Goal: Task Accomplishment & Management: Complete application form

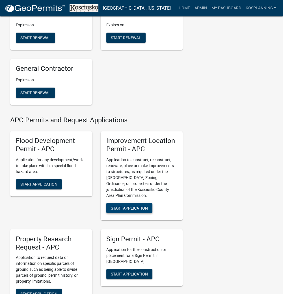
click at [138, 210] on span "Start Application" at bounding box center [129, 207] width 37 height 5
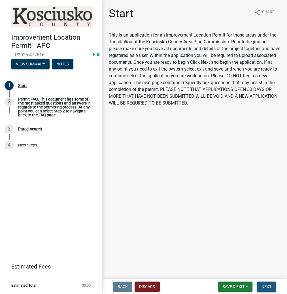
click at [268, 286] on span "Next" at bounding box center [266, 286] width 10 height 5
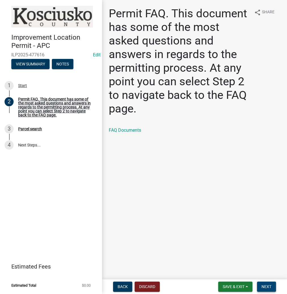
click at [270, 287] on span "Next" at bounding box center [266, 286] width 10 height 5
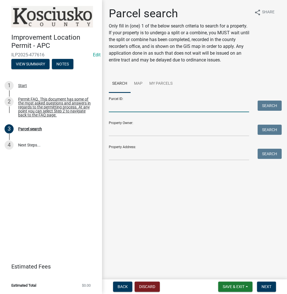
click at [142, 107] on input "Parcel ID:" at bounding box center [179, 107] width 140 height 12
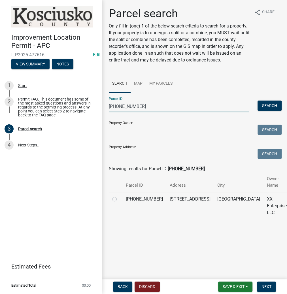
type input "[PHONE_NUMBER]"
click at [119, 196] on label at bounding box center [119, 196] width 0 height 0
click at [119, 198] on input "radio" at bounding box center [121, 198] width 4 height 4
radio input "true"
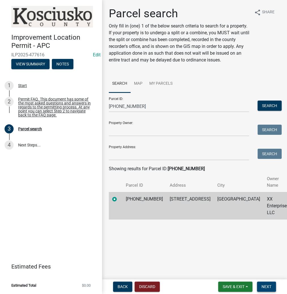
click at [268, 289] on span "Next" at bounding box center [266, 286] width 10 height 5
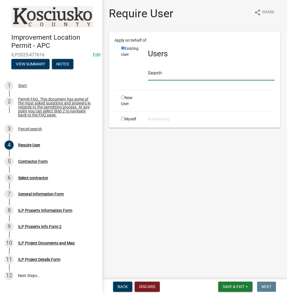
click at [172, 76] on input "text" at bounding box center [211, 75] width 127 height 12
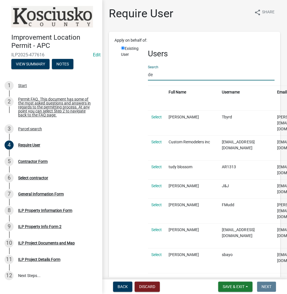
type input "d"
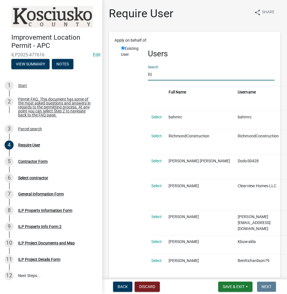
type input "R"
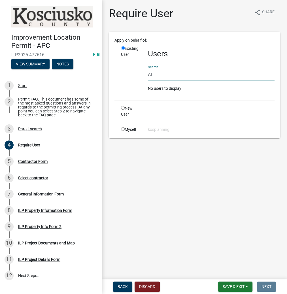
type input "A"
type input "D"
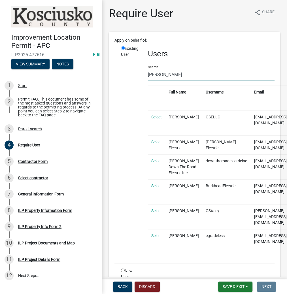
click at [155, 75] on input "[PERSON_NAME]" at bounding box center [211, 75] width 127 height 12
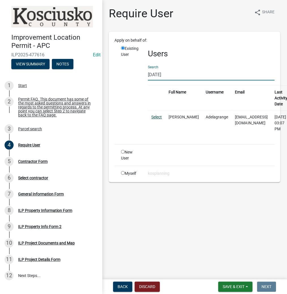
type input "[DATE]"
click at [157, 118] on link "Select" at bounding box center [156, 117] width 10 height 5
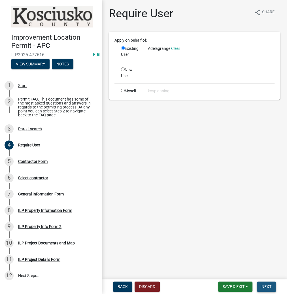
click at [268, 285] on span "Next" at bounding box center [266, 286] width 10 height 5
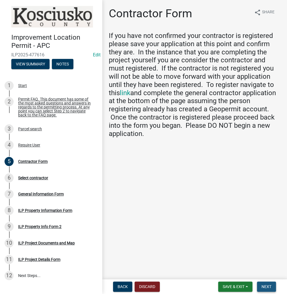
click at [265, 287] on span "Next" at bounding box center [266, 286] width 10 height 5
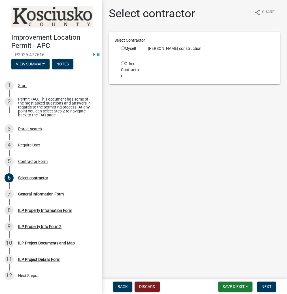
click at [123, 46] on div "Myself" at bounding box center [130, 49] width 18 height 6
click at [123, 49] on input "radio" at bounding box center [123, 48] width 4 height 4
radio input "true"
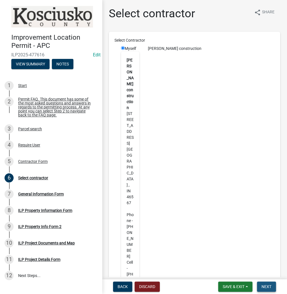
click at [270, 285] on span "Next" at bounding box center [266, 286] width 10 height 5
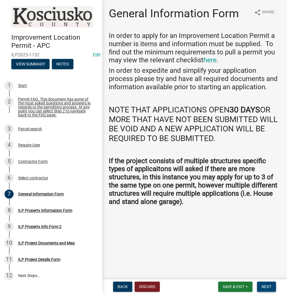
click at [266, 286] on span "Next" at bounding box center [266, 286] width 10 height 5
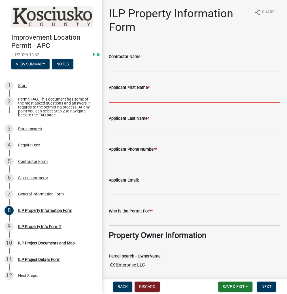
click at [142, 96] on input "Applicant First Name *" at bounding box center [194, 97] width 171 height 12
type input "[PERSON_NAME]"
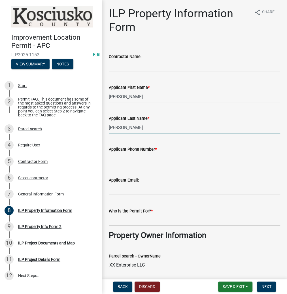
type input "[PERSON_NAME]"
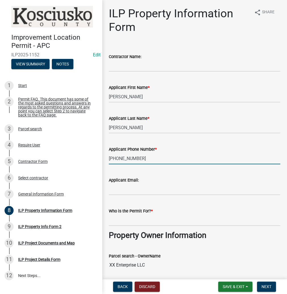
type input "[PHONE_NUMBER]"
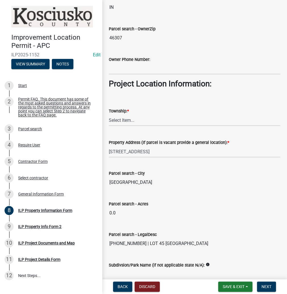
scroll to position [362, 0]
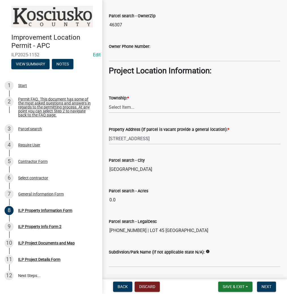
type input "[PERSON_NAME]"
click at [148, 107] on select "Select Item... [PERSON_NAME] - Elkhart Co Clay Etna [GEOGRAPHIC_DATA][PERSON_NA…" at bounding box center [194, 107] width 171 height 12
click at [109, 101] on select "Select Item... [PERSON_NAME] - Elkhart Co Clay Etna [GEOGRAPHIC_DATA][PERSON_NA…" at bounding box center [194, 107] width 171 height 12
select select "57368d26-defc-477e-a8be-5a23ab554a17"
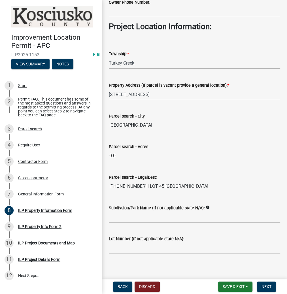
scroll to position [409, 0]
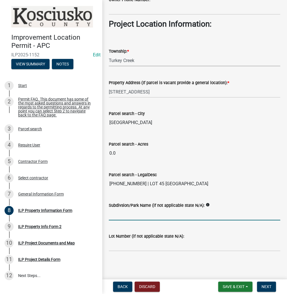
click at [143, 213] on input "Subdivsion/Park Name (if not applicable state N/A):" at bounding box center [194, 215] width 171 height 12
type input "[GEOGRAPHIC_DATA]"
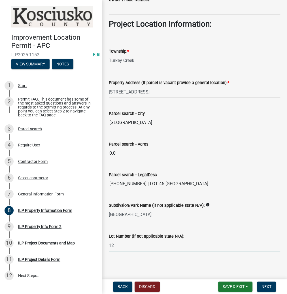
type input "1"
type input "45"
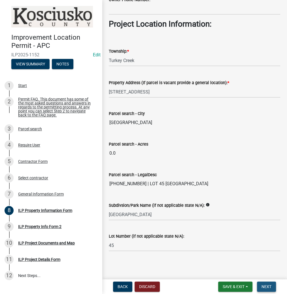
click at [263, 288] on span "Next" at bounding box center [266, 286] width 10 height 5
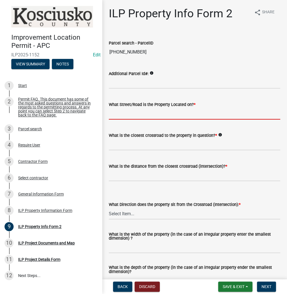
click at [127, 116] on input "What Street/Road is the Property Located on? *" at bounding box center [194, 114] width 171 height 12
type input "NORTHSHORE DR"
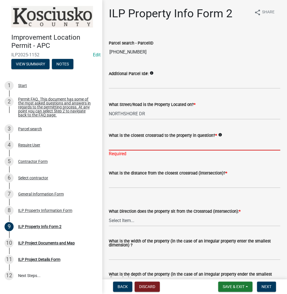
click at [152, 145] on input "What is the closest crossroad to the property in question? *" at bounding box center [194, 145] width 171 height 12
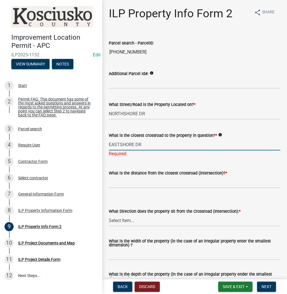
type input "EASTSHORE DR"
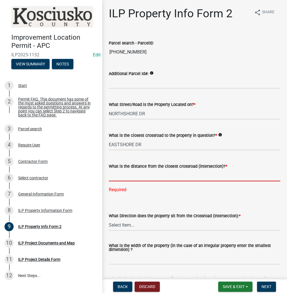
click at [161, 173] on input "text" at bounding box center [194, 176] width 171 height 12
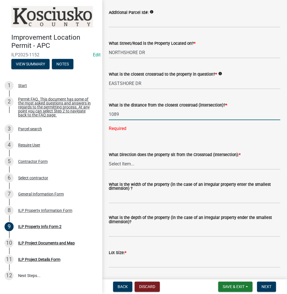
scroll to position [68, 0]
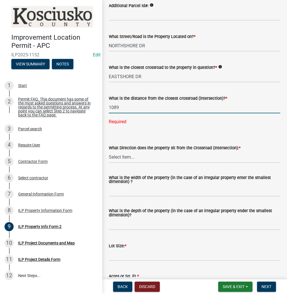
type input "1089"
click at [131, 157] on wm-data-entity-input-list "Parcel search - ParcelID [PHONE_NUMBER] Additional Parcel Id#: info What Street…" at bounding box center [194, 178] width 171 height 428
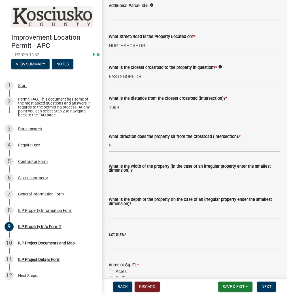
click at [109, 140] on select "Select Item... N NE NW S SE SW E W" at bounding box center [194, 146] width 171 height 12
select select "30cad654-0079-4cbe-a349-097ae71a5774"
click at [139, 179] on input "What is the width of the property (in the case of an irregular property enter t…" at bounding box center [194, 180] width 171 height 12
click at [122, 181] on input "What is the width of the property (in the case of an irregular property enter t…" at bounding box center [194, 180] width 171 height 12
type input "50"
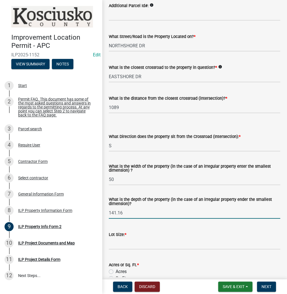
type input "141.16"
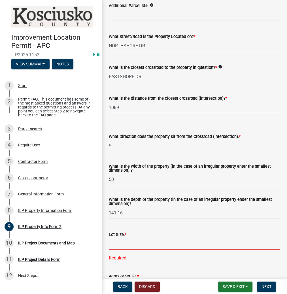
click at [118, 245] on input "text" at bounding box center [194, 244] width 171 height 12
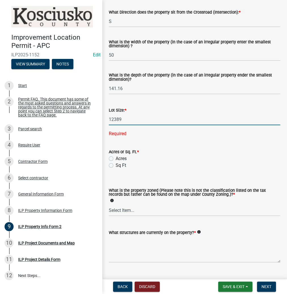
scroll to position [205, 0]
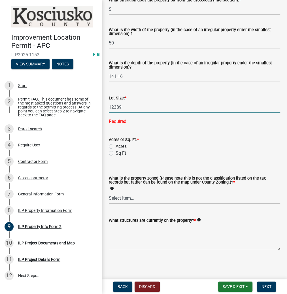
type input "12389"
click at [116, 153] on label "Sq Ft" at bounding box center [121, 153] width 10 height 7
click at [116, 153] on input "Sq Ft" at bounding box center [118, 152] width 4 height 4
radio input "true"
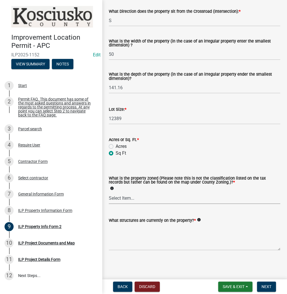
click at [124, 200] on select "Select Item... Agricultural Agricultural 2 Commercial Environmental Industrial …" at bounding box center [194, 198] width 171 height 12
click at [109, 192] on select "Select Item... Agricultural Agricultural 2 Commercial Environmental Industrial …" at bounding box center [194, 198] width 171 height 12
select select "1146270b-2111-4e23-bf7f-74ce85cf7041"
type textarea "RESIDENCE BEING REMOVED"
click at [262, 285] on span "Next" at bounding box center [266, 286] width 10 height 5
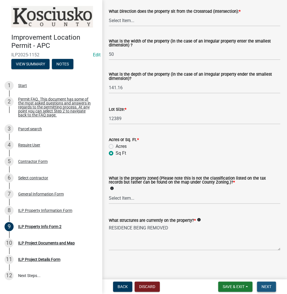
scroll to position [0, 0]
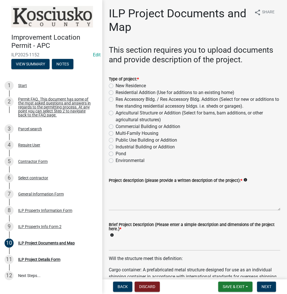
click at [116, 85] on label "New Residence" at bounding box center [131, 85] width 30 height 7
click at [116, 85] on input "New Residence" at bounding box center [118, 84] width 4 height 4
radio input "true"
click at [140, 195] on textarea "Project description (please provide a written description of the project): *" at bounding box center [194, 197] width 171 height 27
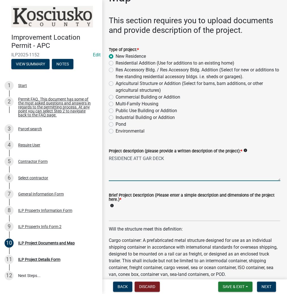
scroll to position [113, 0]
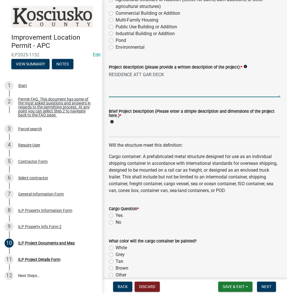
type textarea "RESIDENCE ATT GAR DECK"
click at [127, 123] on div "Brief Project Description (Please enter a simple description and dimensions of …" at bounding box center [194, 118] width 171 height 16
click at [126, 133] on input "Brief Project Description (Please enter a simple description and dimensions of …" at bounding box center [194, 132] width 171 height 12
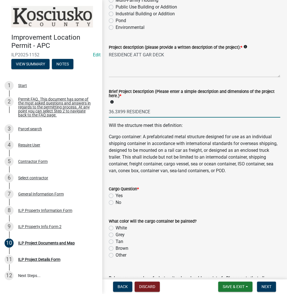
scroll to position [249, 0]
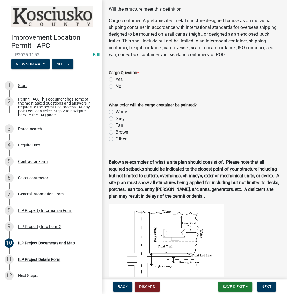
type input "36.3X99 RESIDENCE"
click at [116, 90] on label "No" at bounding box center [119, 86] width 6 height 7
click at [116, 87] on input "No" at bounding box center [118, 85] width 4 height 4
radio input "true"
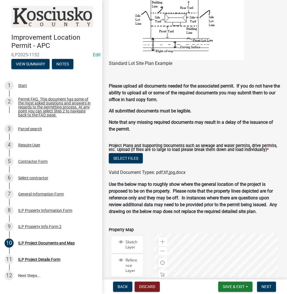
scroll to position [544, 0]
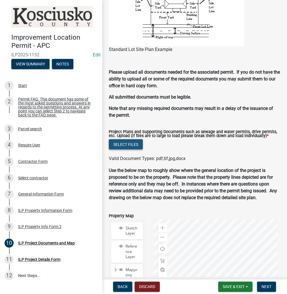
click at [129, 148] on button "Select files" at bounding box center [126, 144] width 34 height 10
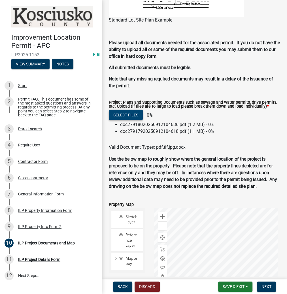
scroll to position [612, 0]
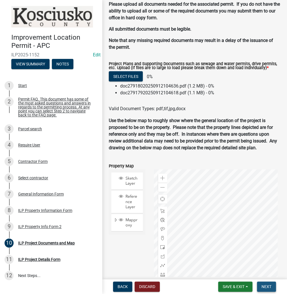
click at [268, 286] on span "Next" at bounding box center [266, 286] width 10 height 5
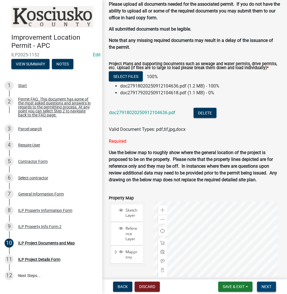
scroll to position [602, 0]
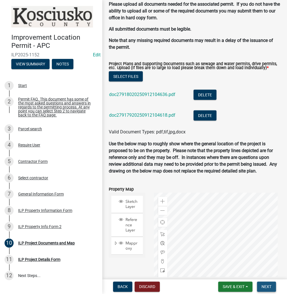
click at [266, 288] on span "Next" at bounding box center [266, 286] width 10 height 5
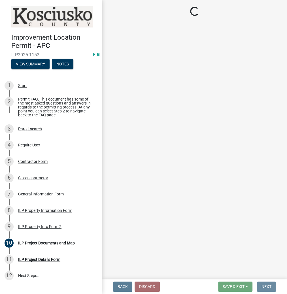
scroll to position [0, 0]
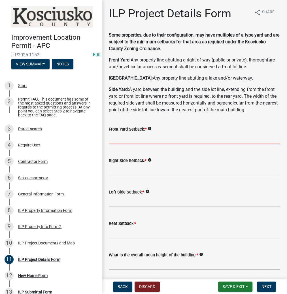
click at [123, 140] on input "text" at bounding box center [194, 139] width 171 height 12
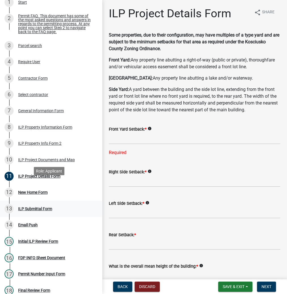
scroll to position [91, 0]
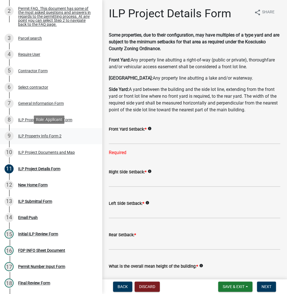
click at [25, 136] on div "ILP Property Info Form 2" at bounding box center [39, 136] width 43 height 4
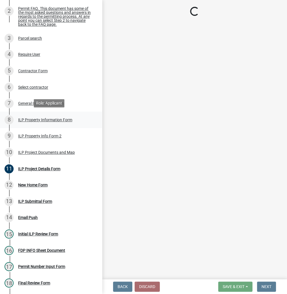
select select "30cad654-0079-4cbe-a349-097ae71a5774"
select select "1146270b-2111-4e23-bf7f-74ce85cf7041"
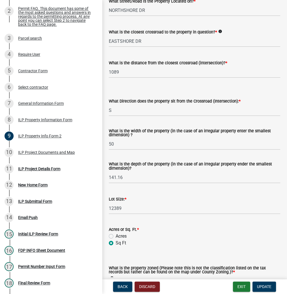
scroll to position [113, 0]
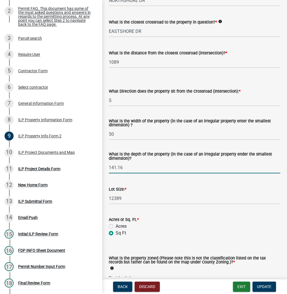
click at [136, 169] on input "141.16" at bounding box center [194, 168] width 171 height 12
type input "238"
click at [267, 284] on span "Update" at bounding box center [264, 286] width 14 height 5
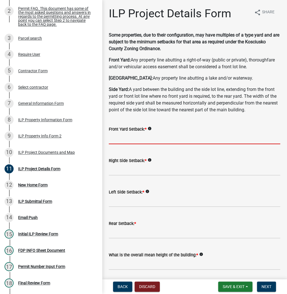
click at [135, 134] on input "text" at bounding box center [194, 139] width 171 height 12
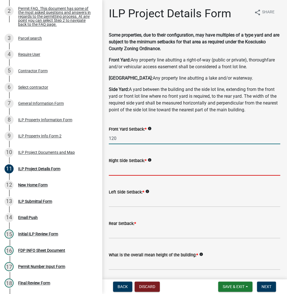
type input "120.0"
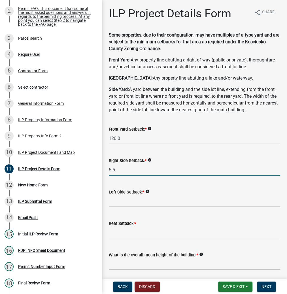
type input "5.5"
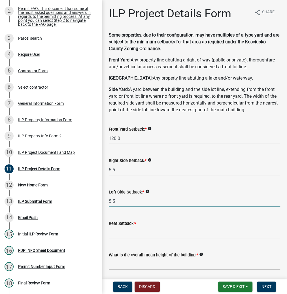
type input "5.5"
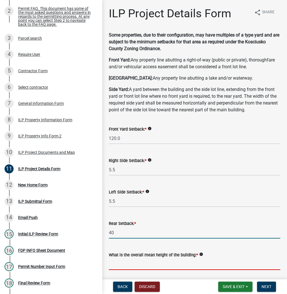
type input "40.0"
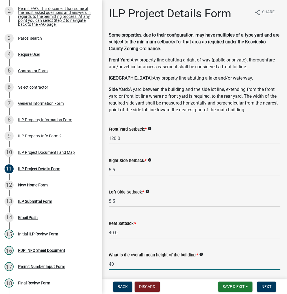
type input "40.0"
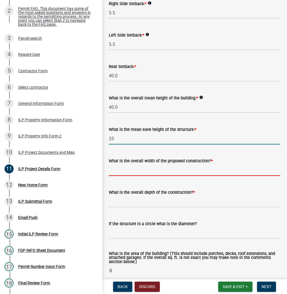
type input "25.0"
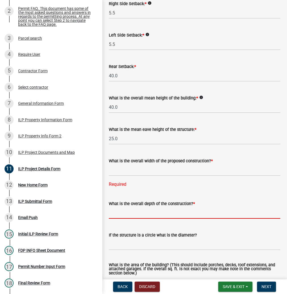
click at [164, 196] on div "What is the overall depth of the construction? *" at bounding box center [194, 205] width 171 height 26
type input "39.50"
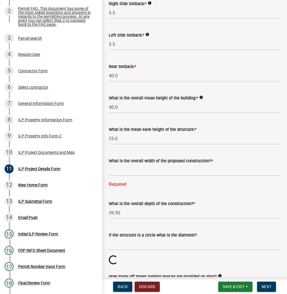
scroll to position [304, 0]
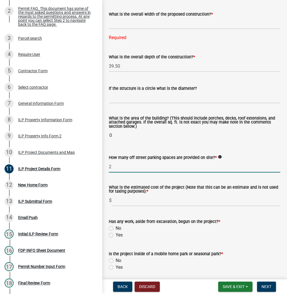
type input "2"
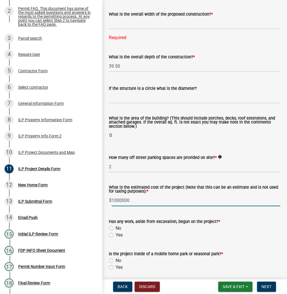
type input "1000000"
click at [116, 225] on input "No" at bounding box center [118, 227] width 4 height 4
radio input "true"
click at [116, 257] on input "No" at bounding box center [118, 259] width 4 height 4
radio input "true"
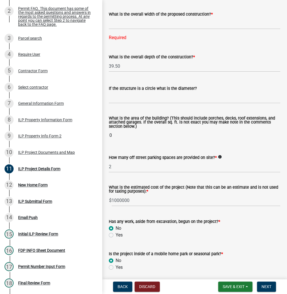
scroll to position [422, 0]
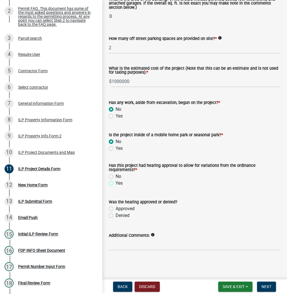
click at [116, 180] on input "Yes" at bounding box center [118, 182] width 4 height 4
radio input "true"
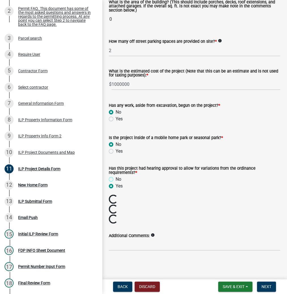
click at [116, 176] on input "No" at bounding box center [118, 178] width 4 height 4
radio input "true"
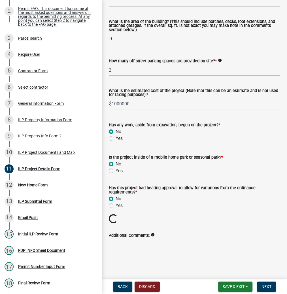
scroll to position [390, 0]
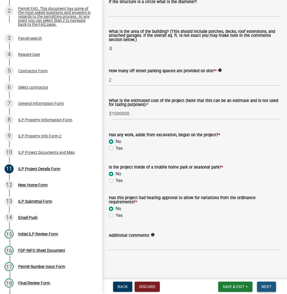
click at [264, 284] on span "Next" at bounding box center [266, 286] width 10 height 5
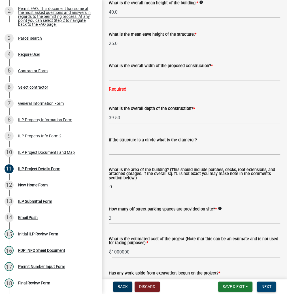
scroll to position [209, 0]
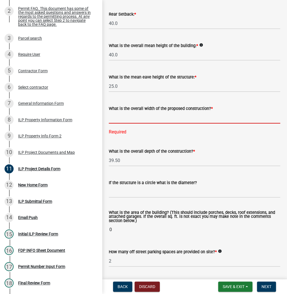
click at [130, 117] on input "text" at bounding box center [194, 118] width 171 height 12
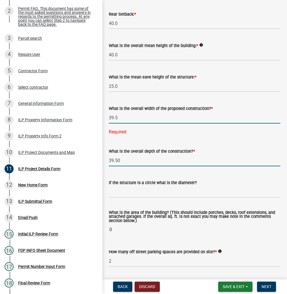
type input "39.50"
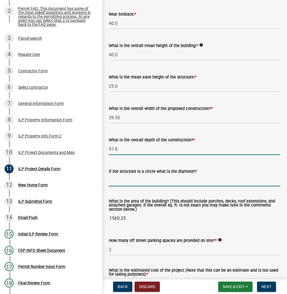
type input "97.80"
click at [262, 286] on span "Next" at bounding box center [266, 286] width 10 height 5
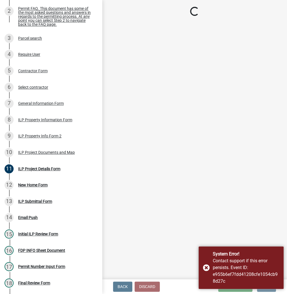
scroll to position [0, 0]
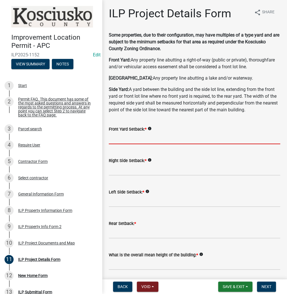
click at [123, 139] on input "text" at bounding box center [194, 139] width 171 height 12
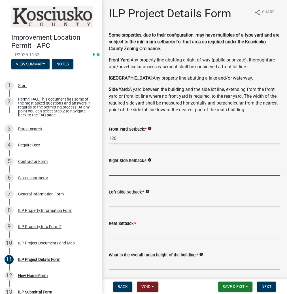
type input "120.0"
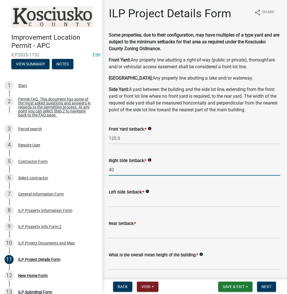
type input "4"
type input "5.5"
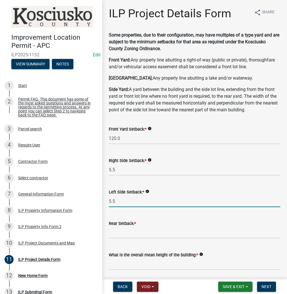
type input "5.5"
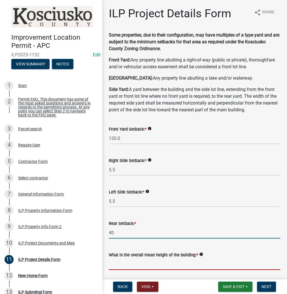
type input "40.0"
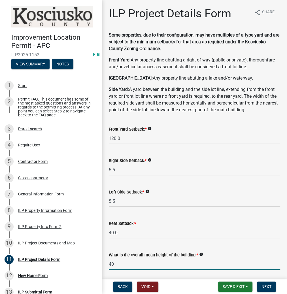
type input "40.0"
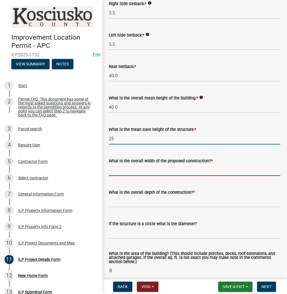
type input "25.0"
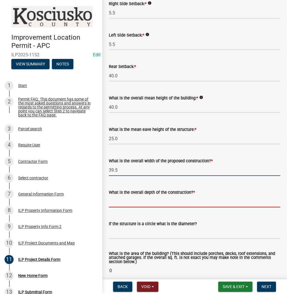
type input "39.50"
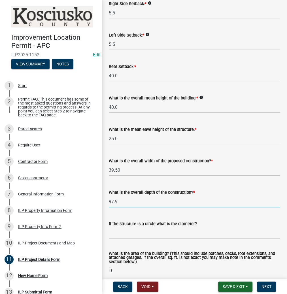
type input "97.90"
click at [232, 287] on span "Save & Exit" at bounding box center [234, 286] width 22 height 5
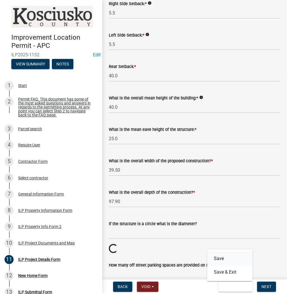
click at [214, 260] on button "Save" at bounding box center [229, 258] width 45 height 14
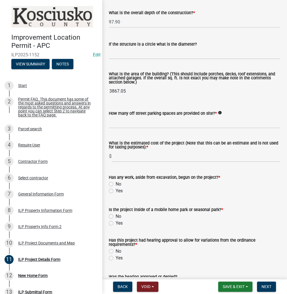
scroll to position [362, 0]
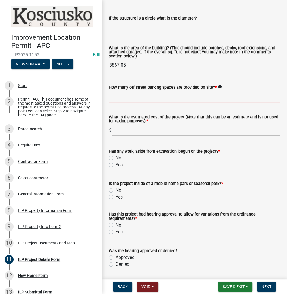
click at [184, 98] on input "text" at bounding box center [194, 97] width 171 height 12
type input "2"
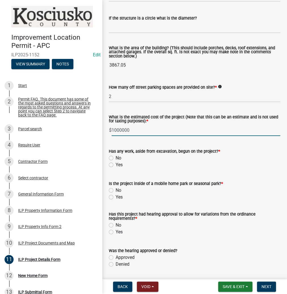
type input "1000000"
click at [116, 159] on label "No" at bounding box center [119, 158] width 6 height 7
click at [116, 158] on input "No" at bounding box center [118, 157] width 4 height 4
radio input "true"
click at [116, 190] on label "No" at bounding box center [119, 190] width 6 height 7
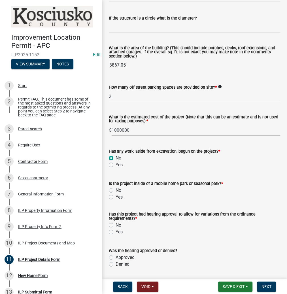
click at [116, 190] on input "No" at bounding box center [118, 189] width 4 height 4
radio input "true"
click at [116, 225] on label "No" at bounding box center [119, 225] width 6 height 7
click at [116, 225] on input "No" at bounding box center [118, 224] width 4 height 4
radio input "true"
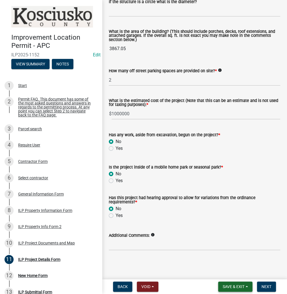
scroll to position [379, 0]
click at [225, 286] on span "Save & Exit" at bounding box center [234, 286] width 22 height 5
click at [216, 258] on button "Save" at bounding box center [229, 258] width 45 height 14
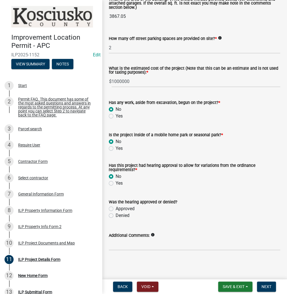
scroll to position [411, 0]
click at [263, 284] on span "Next" at bounding box center [266, 286] width 10 height 5
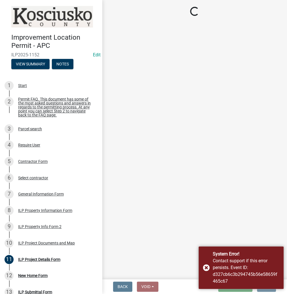
scroll to position [0, 0]
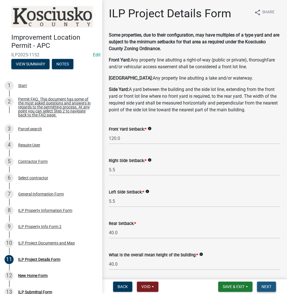
click at [263, 285] on span "Next" at bounding box center [266, 286] width 10 height 5
click at [230, 286] on span "Save & Exit" at bounding box center [234, 286] width 22 height 5
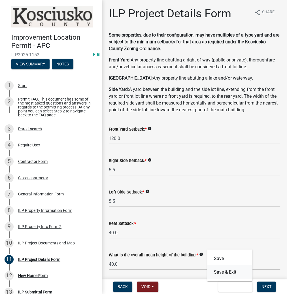
click at [219, 272] on button "Save & Exit" at bounding box center [229, 272] width 45 height 14
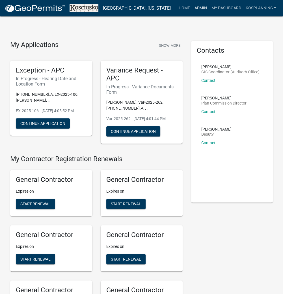
click at [200, 6] on link "Admin" at bounding box center [200, 8] width 17 height 11
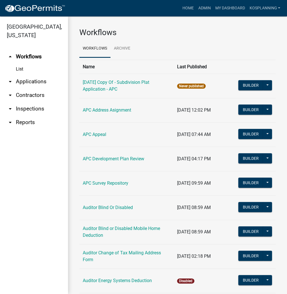
click at [37, 80] on link "arrow_drop_down Applications" at bounding box center [34, 82] width 68 height 14
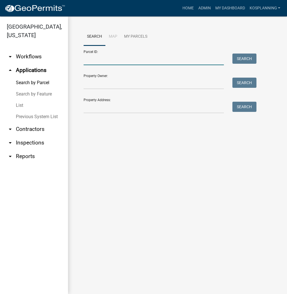
click at [87, 60] on input "Parcel ID:" at bounding box center [154, 60] width 140 height 12
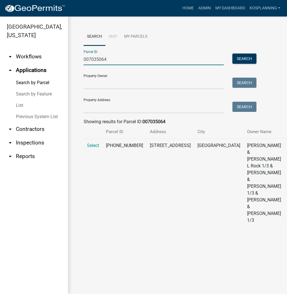
type input "007035064"
click at [92, 147] on td "Select" at bounding box center [93, 183] width 19 height 89
click at [92, 148] on span "Select" at bounding box center [93, 145] width 12 height 5
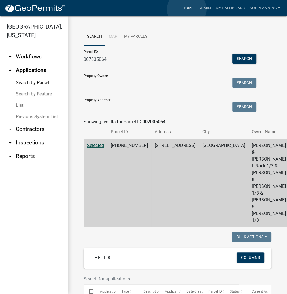
click at [187, 9] on link "Home" at bounding box center [188, 8] width 16 height 11
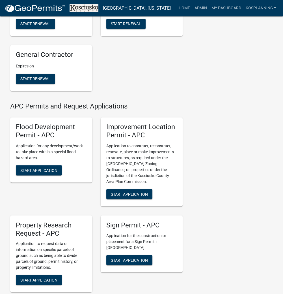
scroll to position [612, 0]
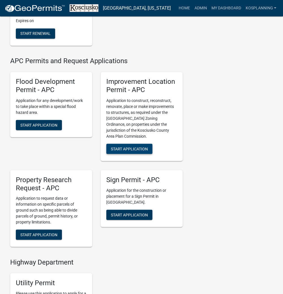
click at [131, 151] on span "Start Application" at bounding box center [129, 148] width 37 height 5
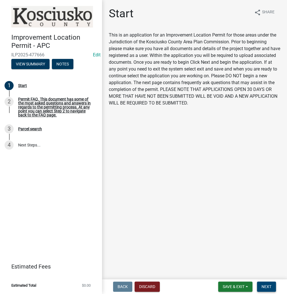
click at [263, 287] on span "Next" at bounding box center [266, 286] width 10 height 5
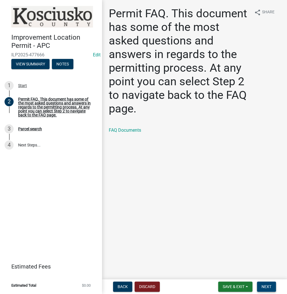
click at [272, 284] on button "Next" at bounding box center [266, 286] width 19 height 10
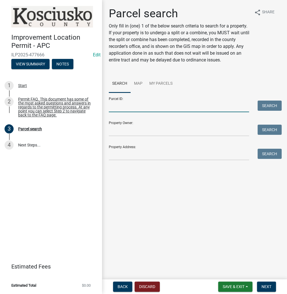
click at [128, 105] on input "Parcel ID:" at bounding box center [179, 107] width 140 height 12
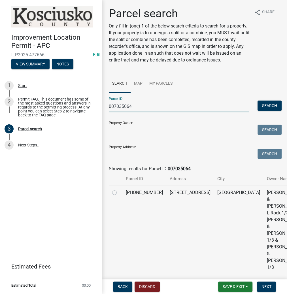
type input "007035064"
click at [119, 189] on label at bounding box center [119, 189] width 0 height 0
click at [119, 193] on input "radio" at bounding box center [121, 191] width 4 height 4
radio input "true"
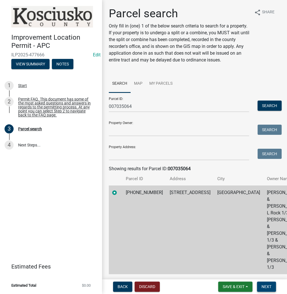
click at [268, 287] on span "Next" at bounding box center [266, 286] width 10 height 5
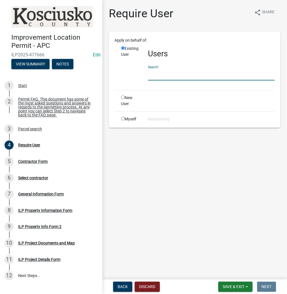
click at [157, 72] on input "text" at bounding box center [211, 75] width 127 height 12
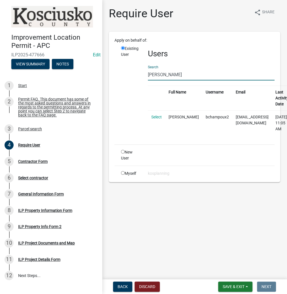
type input "BEN CHAMP"
click at [157, 113] on td "Select" at bounding box center [156, 122] width 17 height 25
click at [157, 115] on link "Select" at bounding box center [156, 117] width 10 height 5
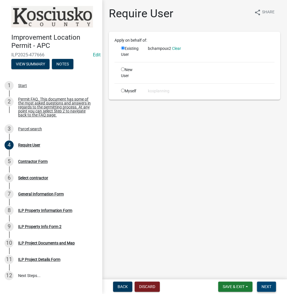
click at [261, 286] on button "Next" at bounding box center [266, 286] width 19 height 10
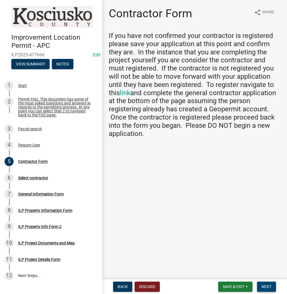
click at [270, 287] on span "Next" at bounding box center [266, 286] width 10 height 5
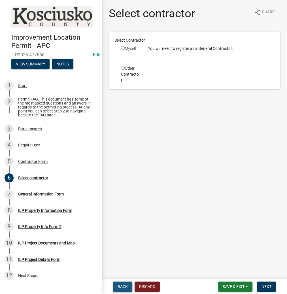
click at [127, 285] on span "Back" at bounding box center [122, 286] width 10 height 5
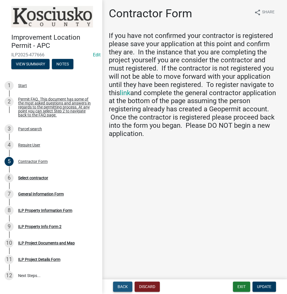
click at [127, 284] on span "Back" at bounding box center [122, 286] width 10 height 5
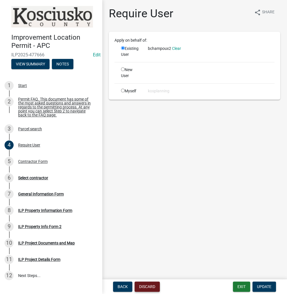
click at [144, 285] on button "Discard" at bounding box center [146, 286] width 25 height 10
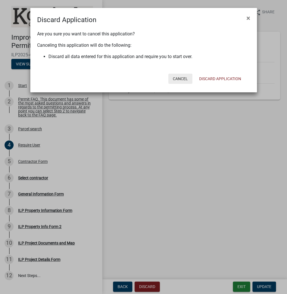
click at [181, 77] on button "Cancel" at bounding box center [180, 79] width 24 height 10
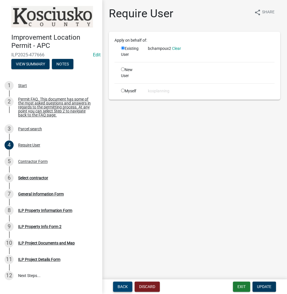
click at [127, 284] on span "Back" at bounding box center [122, 286] width 10 height 5
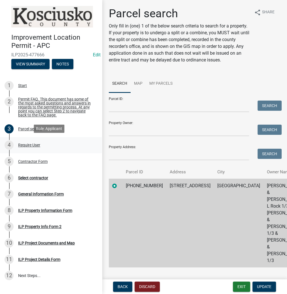
click at [26, 145] on div "Require User" at bounding box center [29, 145] width 22 height 4
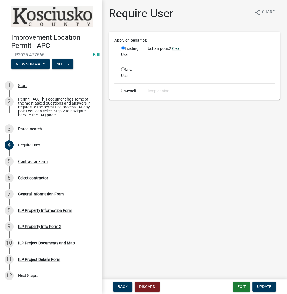
click at [175, 48] on link "Clear" at bounding box center [176, 48] width 9 height 5
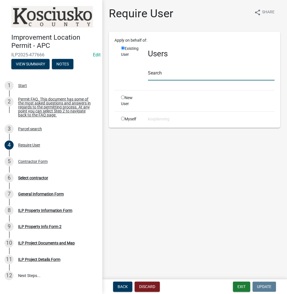
click at [154, 73] on input "text" at bounding box center [211, 75] width 127 height 12
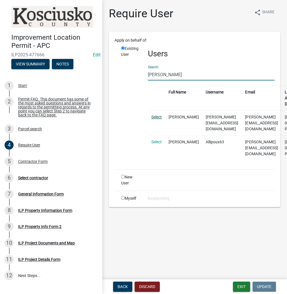
type input "ALLISON CHAMP"
click at [156, 117] on link "Select" at bounding box center [156, 117] width 10 height 5
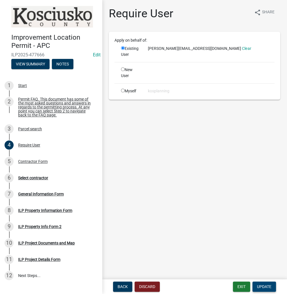
click at [264, 285] on span "Update" at bounding box center [264, 286] width 14 height 5
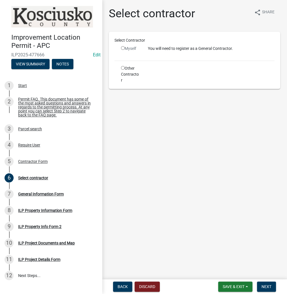
click at [123, 46] on div "Myself" at bounding box center [130, 49] width 18 height 6
click at [122, 48] on input "radio" at bounding box center [123, 48] width 4 height 4
radio input "false"
click at [124, 282] on button "Back" at bounding box center [122, 286] width 19 height 10
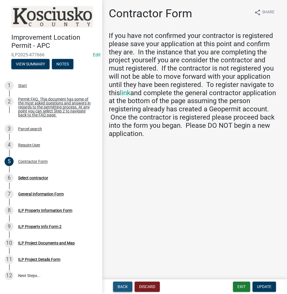
click at [124, 282] on button "Back" at bounding box center [122, 286] width 19 height 10
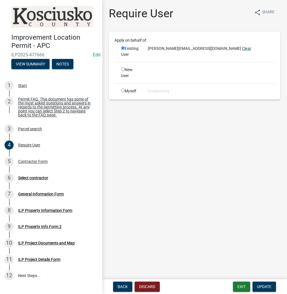
click at [242, 49] on link "Clear" at bounding box center [246, 48] width 9 height 5
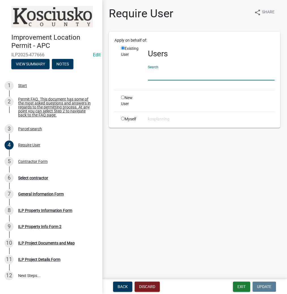
click at [162, 73] on input "text" at bounding box center [211, 75] width 127 height 12
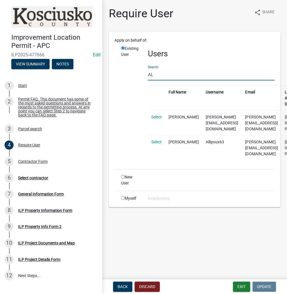
type input "A"
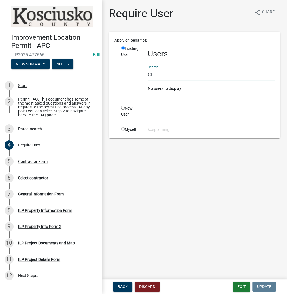
type input "C"
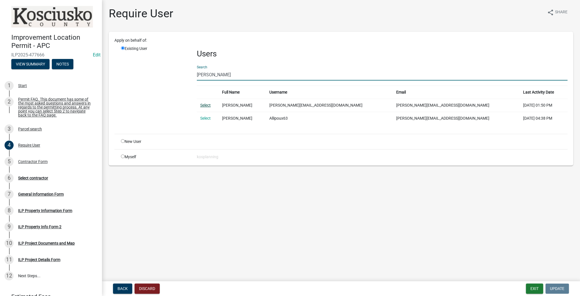
type input "ALLISON CHA"
click at [205, 106] on link "Select" at bounding box center [205, 105] width 10 height 5
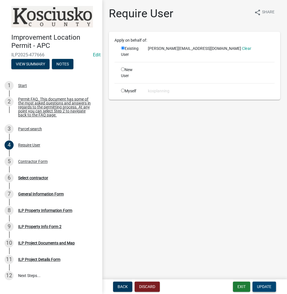
click at [262, 288] on span "Update" at bounding box center [264, 286] width 14 height 5
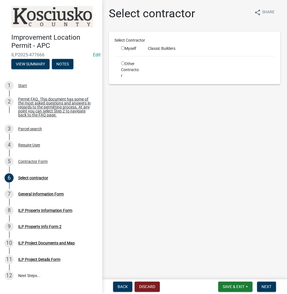
click at [121, 46] on input "radio" at bounding box center [123, 48] width 4 height 4
radio input "true"
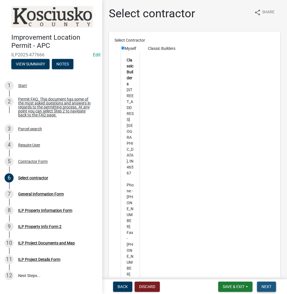
click at [264, 286] on span "Next" at bounding box center [266, 286] width 10 height 5
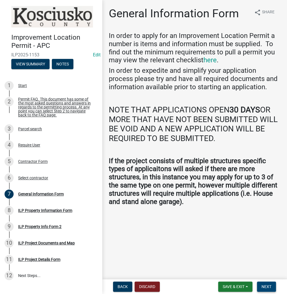
click at [265, 286] on span "Next" at bounding box center [266, 286] width 10 height 5
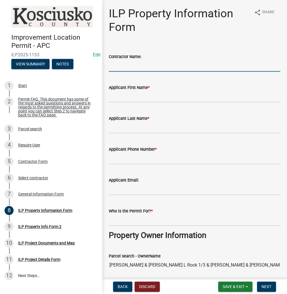
click at [121, 68] on input "Contractor Name:" at bounding box center [194, 66] width 171 height 12
type input "CLASSIC BUILDERS"
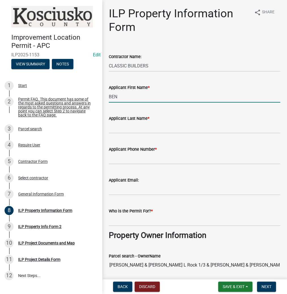
type input "BEN"
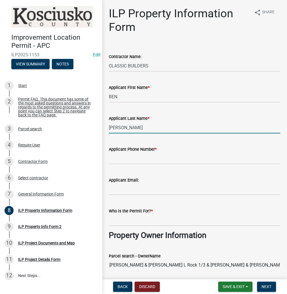
type input "CHAMPOUX"
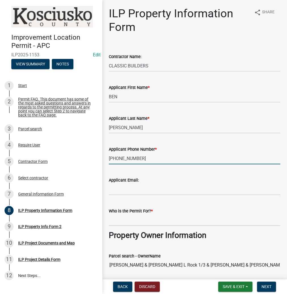
type input "574-518-1750"
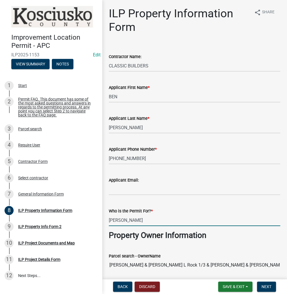
type input "ERIC MAST"
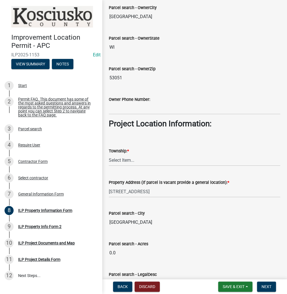
scroll to position [317, 0]
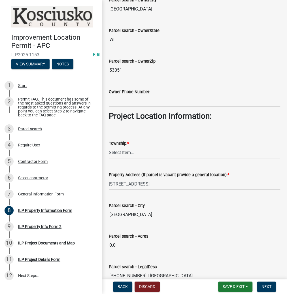
click at [130, 151] on select "Select Item... [PERSON_NAME] - Elkhart Co Clay Etna [GEOGRAPHIC_DATA][PERSON_NA…" at bounding box center [194, 153] width 171 height 12
click at [109, 147] on select "Select Item... [PERSON_NAME] - Elkhart Co Clay Etna [GEOGRAPHIC_DATA][PERSON_NA…" at bounding box center [194, 153] width 171 height 12
select select "57368d26-defc-477e-a8be-5a23ab554a17"
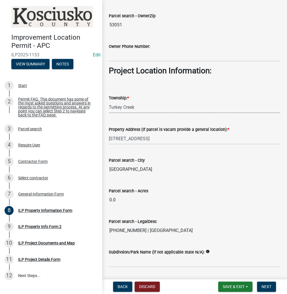
scroll to position [409, 0]
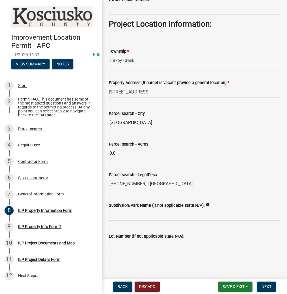
click at [118, 213] on input "Subdivsion/Park Name (if not applicable state N/A):" at bounding box center [194, 215] width 171 height 12
type input "KALE ISLAND"
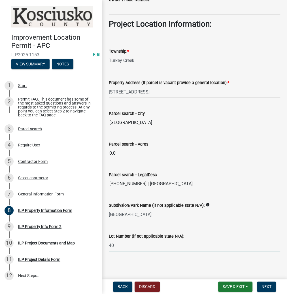
type input "40"
click at [268, 285] on span "Next" at bounding box center [266, 286] width 10 height 5
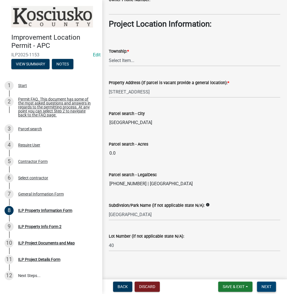
scroll to position [0, 0]
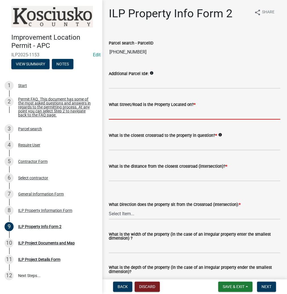
click at [116, 114] on input "What Street/Road is the Property Located on? *" at bounding box center [194, 114] width 171 height 12
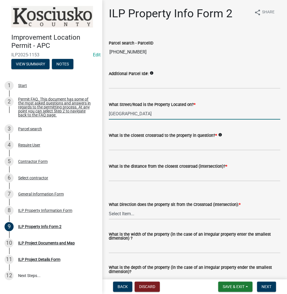
type input "ISLAND AVE"
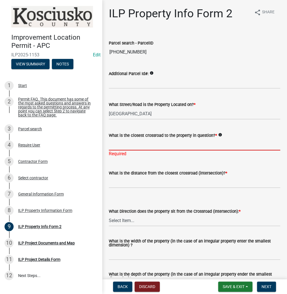
click at [121, 146] on input "What is the closest crossroad to the property in question? *" at bounding box center [194, 145] width 171 height 12
type input "KINGS DR"
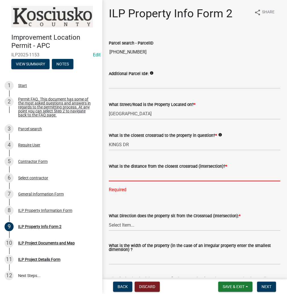
click at [134, 174] on input "text" at bounding box center [194, 176] width 171 height 12
type input "326"
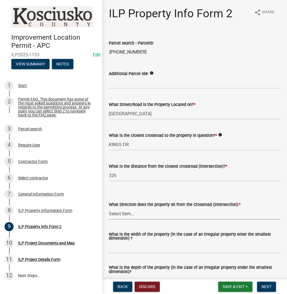
click at [121, 208] on select "Select Item... N NE NW S SE SW E W" at bounding box center [194, 214] width 171 height 12
click at [109, 208] on select "Select Item... N NE NW S SE SW E W" at bounding box center [194, 214] width 171 height 12
select select "d5ef8917-5513-464f-93cd-11bc9adf3566"
click at [129, 244] on input "What is the width of the property (in the case of an irregular property enter t…" at bounding box center [194, 248] width 171 height 12
click at [127, 246] on input "What is the width of the property (in the case of an irregular property enter t…" at bounding box center [194, 248] width 171 height 12
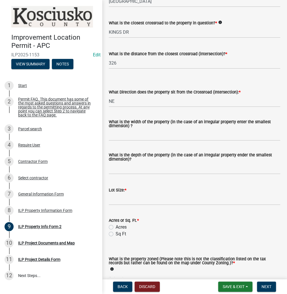
scroll to position [136, 0]
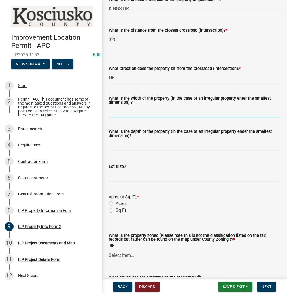
click at [117, 110] on input "What is the width of the property (in the case of an irregular property enter t…" at bounding box center [194, 112] width 171 height 12
type input "50"
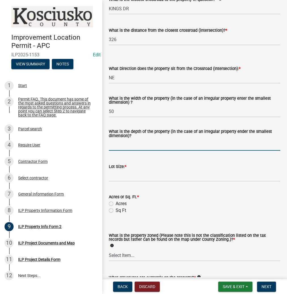
click at [118, 143] on input "What is the depth of the property (in the case of an irregular property ender t…" at bounding box center [194, 145] width 171 height 12
type input "130"
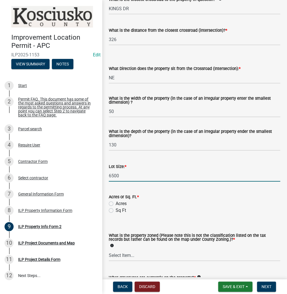
type input "6500"
click at [116, 210] on label "Sq Ft" at bounding box center [121, 210] width 10 height 7
click at [116, 210] on input "Sq Ft" at bounding box center [118, 209] width 4 height 4
radio input "true"
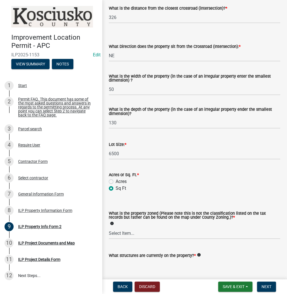
scroll to position [193, 0]
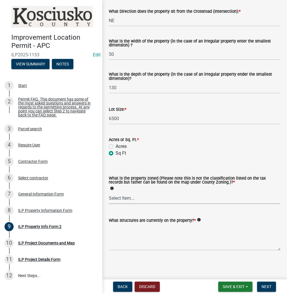
click at [119, 196] on select "Select Item... Agricultural Agricultural 2 Commercial Environmental Industrial …" at bounding box center [194, 198] width 171 height 12
click at [109, 192] on select "Select Item... Agricultural Agricultural 2 Commercial Environmental Industrial …" at bounding box center [194, 198] width 171 height 12
select select "1146270b-2111-4e23-bf7f-74ce85cf7041"
click at [134, 236] on textarea "What structures are currently on the property? *" at bounding box center [194, 237] width 171 height 27
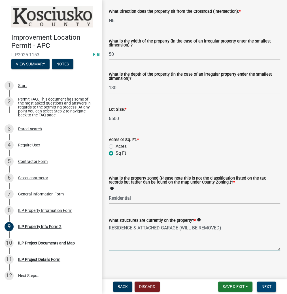
type textarea "RESIDENCE & ATTACHED GARAGE (WILL BE REMOVED)"
click at [269, 288] on span "Next" at bounding box center [266, 286] width 10 height 5
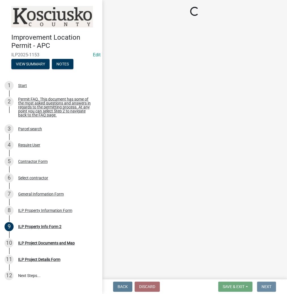
scroll to position [0, 0]
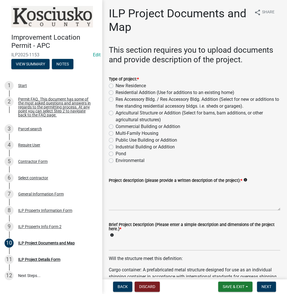
click at [116, 84] on label "New Residence" at bounding box center [131, 85] width 30 height 7
click at [116, 84] on input "New Residence" at bounding box center [118, 84] width 4 height 4
radio input "true"
click at [116, 198] on textarea "Project description (please provide a written description of the project): *" at bounding box center [194, 197] width 171 height 27
click at [173, 186] on textarea "NEW RES, ATTACHED GARAGE * PORCHES" at bounding box center [194, 197] width 171 height 27
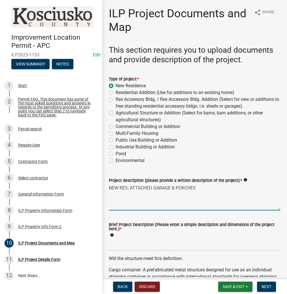
type textarea "NEW RES, ATTACHED GARAGE & PORCHES"
click at [113, 245] on input "Brief Project Description (Please enter a simple description and dimensions of …" at bounding box center [194, 245] width 171 height 12
type input "4"
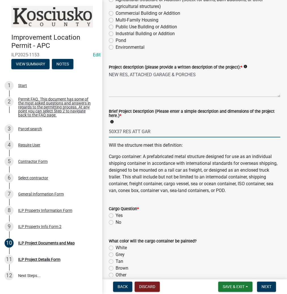
scroll to position [159, 0]
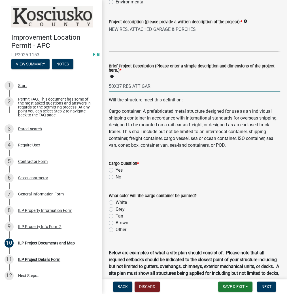
type input "50X37 RES ATT GAR"
click at [116, 180] on label "No" at bounding box center [119, 177] width 6 height 7
click at [116, 177] on input "No" at bounding box center [118, 176] width 4 height 4
radio input "true"
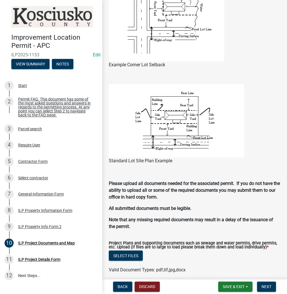
scroll to position [430, 0]
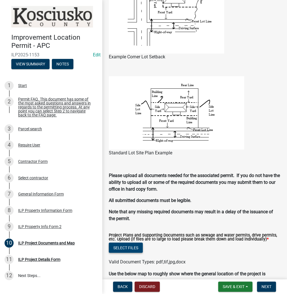
click at [131, 253] on button "Select files" at bounding box center [126, 247] width 34 height 10
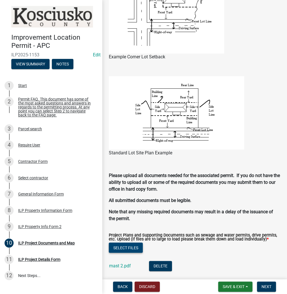
click at [131, 253] on button "Select files" at bounding box center [126, 247] width 34 height 10
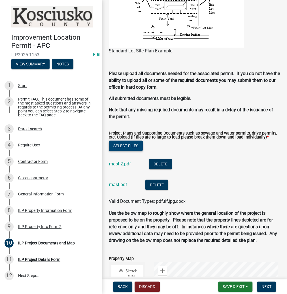
scroll to position [544, 0]
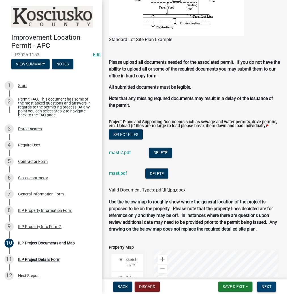
click at [267, 285] on span "Next" at bounding box center [266, 286] width 10 height 5
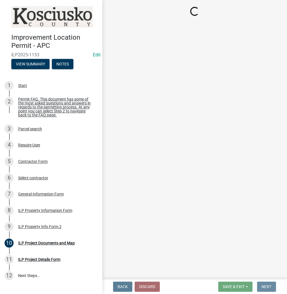
scroll to position [0, 0]
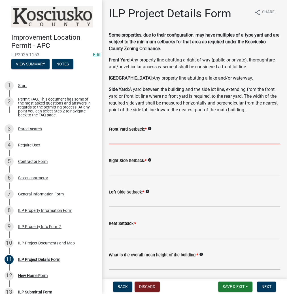
click at [142, 138] on input "text" at bounding box center [194, 139] width 171 height 12
type input "16.5"
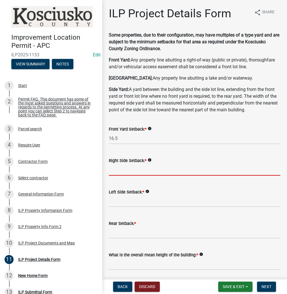
click at [122, 168] on input "text" at bounding box center [194, 170] width 171 height 12
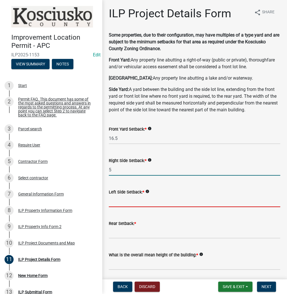
type input "5.0"
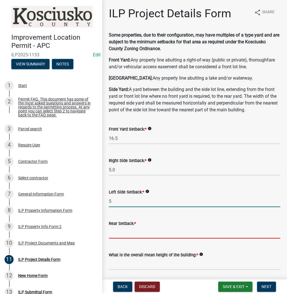
type input "5.0"
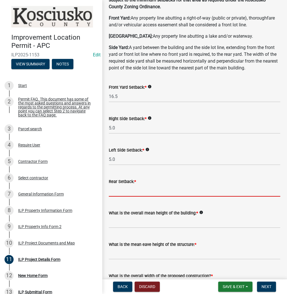
scroll to position [45, 0]
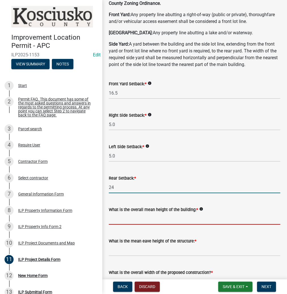
type input "24.0"
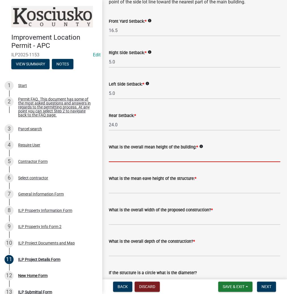
scroll to position [113, 0]
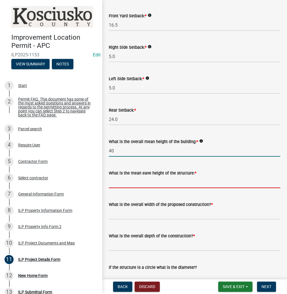
type input "40.0"
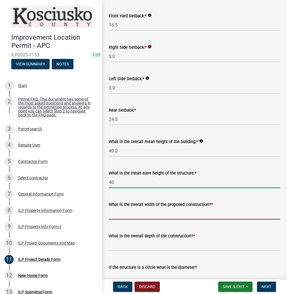
type input "40.0"
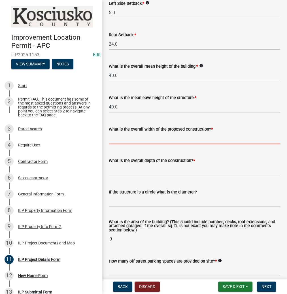
scroll to position [227, 0]
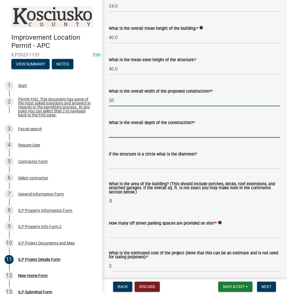
type input "50.00"
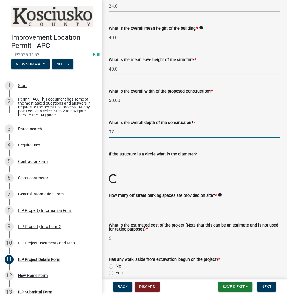
type input "37.00"
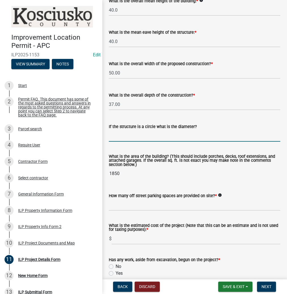
scroll to position [294, 0]
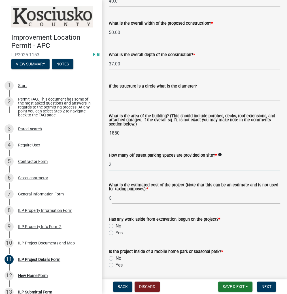
type input "2"
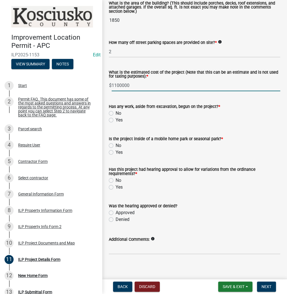
scroll to position [408, 0]
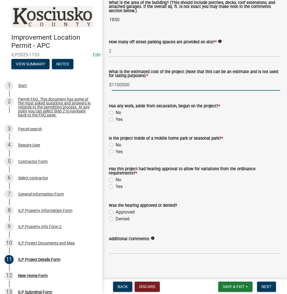
type input "1100000"
click at [116, 112] on label "No" at bounding box center [119, 112] width 6 height 7
click at [116, 112] on input "No" at bounding box center [118, 111] width 4 height 4
radio input "true"
click at [116, 146] on label "No" at bounding box center [119, 145] width 6 height 7
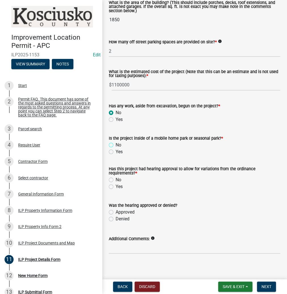
click at [116, 145] on input "No" at bounding box center [118, 144] width 4 height 4
radio input "true"
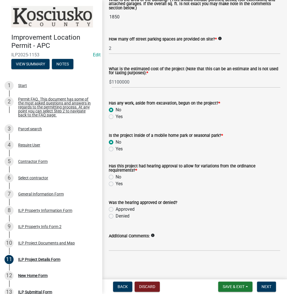
scroll to position [411, 0]
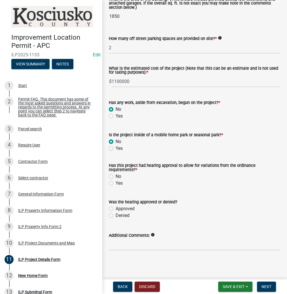
click at [116, 182] on label "Yes" at bounding box center [119, 183] width 7 height 7
click at [116, 182] on input "Yes" at bounding box center [118, 182] width 4 height 4
radio input "true"
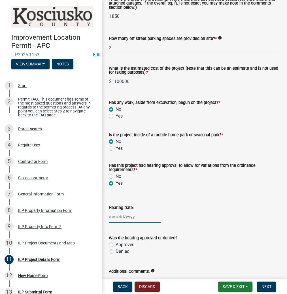
click at [121, 217] on div at bounding box center [135, 217] width 52 height 12
select select "9"
select select "2025"
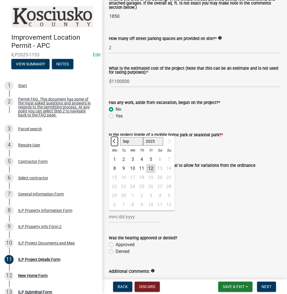
click at [112, 142] on button "Previous month" at bounding box center [114, 140] width 7 height 9
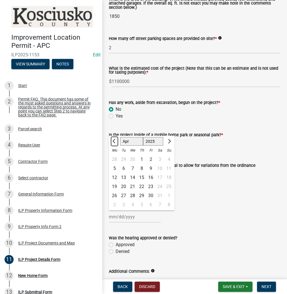
click at [112, 142] on button "Previous month" at bounding box center [114, 140] width 7 height 9
select select "12"
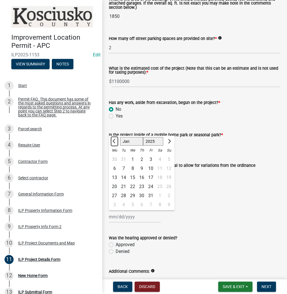
select select "2024"
click at [112, 142] on button "Previous month" at bounding box center [114, 140] width 7 height 9
select select "9"
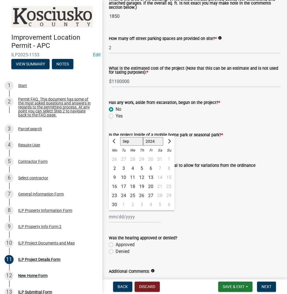
click at [121, 177] on div "10" at bounding box center [123, 177] width 9 height 9
type input "09/10/2024"
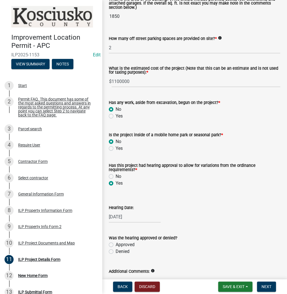
click at [186, 230] on form "Was the hearing approved or denied? Approved Denied" at bounding box center [194, 241] width 171 height 27
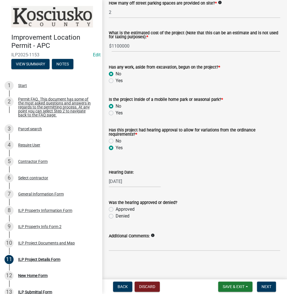
scroll to position [447, 0]
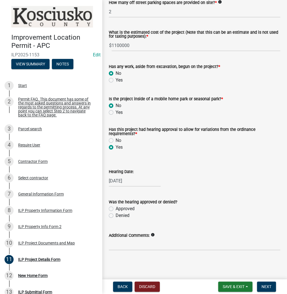
click at [116, 208] on label "Approved" at bounding box center [125, 208] width 19 height 7
click at [116, 208] on input "Approved" at bounding box center [118, 207] width 4 height 4
radio input "true"
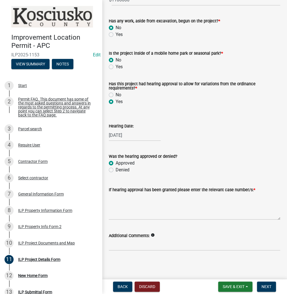
scroll to position [493, 0]
click at [120, 198] on textarea "If hearing approval has been granted please enter the relevant case number/s: *" at bounding box center [194, 206] width 171 height 27
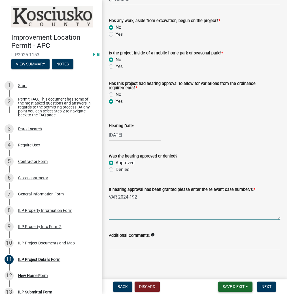
type textarea "VAR 2024-192"
click at [228, 283] on button "Save & Exit" at bounding box center [235, 286] width 34 height 10
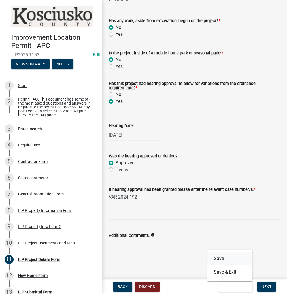
click at [223, 261] on button "Save" at bounding box center [229, 258] width 45 height 14
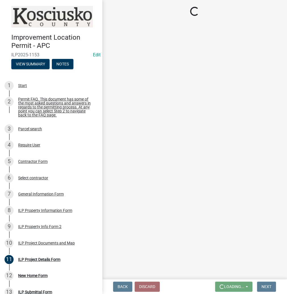
scroll to position [0, 0]
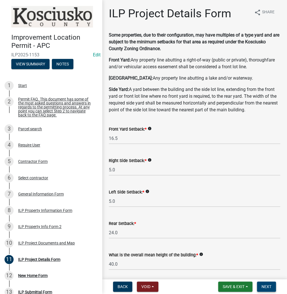
click at [264, 287] on span "Next" at bounding box center [266, 286] width 10 height 5
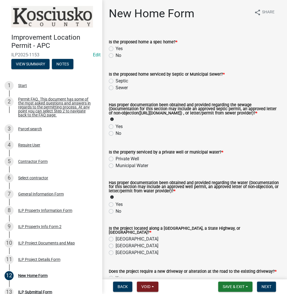
click at [116, 54] on label "No" at bounding box center [119, 55] width 6 height 7
click at [116, 54] on input "No" at bounding box center [118, 54] width 4 height 4
radio input "true"
click at [116, 87] on label "Sewer" at bounding box center [122, 87] width 12 height 7
click at [116, 87] on input "Sewer" at bounding box center [118, 86] width 4 height 4
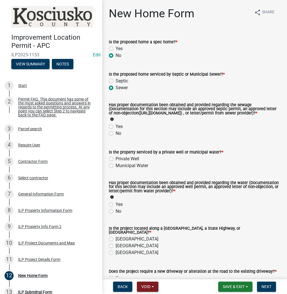
radio input "true"
click at [116, 130] on label "Yes" at bounding box center [119, 126] width 7 height 7
click at [116, 127] on input "Yes" at bounding box center [118, 125] width 4 height 4
radio input "true"
click at [116, 162] on label "Private Well" at bounding box center [127, 158] width 23 height 7
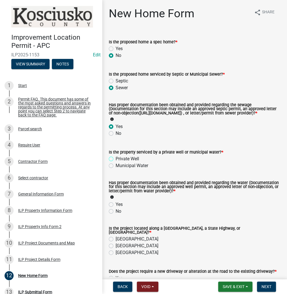
click at [116, 159] on input "Private Well" at bounding box center [118, 157] width 4 height 4
radio input "true"
click at [116, 208] on label "Yes" at bounding box center [119, 204] width 7 height 7
click at [116, 205] on input "Yes" at bounding box center [118, 203] width 4 height 4
radio input "true"
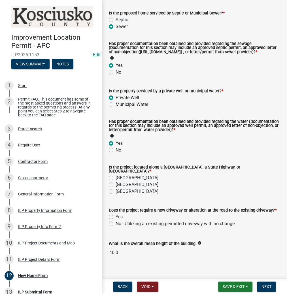
scroll to position [68, 0]
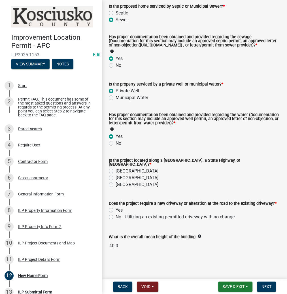
click at [116, 173] on label "County Road" at bounding box center [137, 171] width 43 height 7
click at [116, 171] on input "County Road" at bounding box center [118, 170] width 4 height 4
radio input "true"
click at [116, 212] on label "Yes" at bounding box center [119, 210] width 7 height 7
click at [116, 210] on input "Yes" at bounding box center [118, 209] width 4 height 4
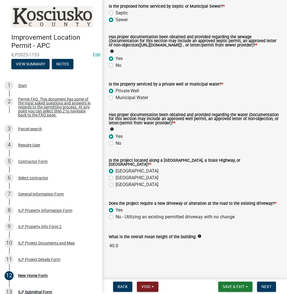
radio input "true"
click at [270, 285] on span "Next" at bounding box center [266, 286] width 10 height 5
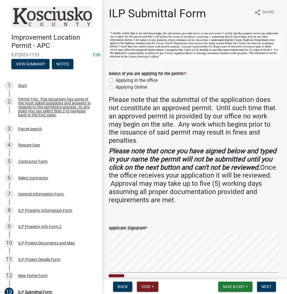
click at [116, 80] on label "Applying in the office" at bounding box center [137, 80] width 42 height 7
click at [116, 80] on input "Applying in the office" at bounding box center [118, 79] width 4 height 4
radio input "true"
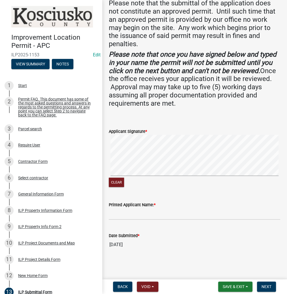
scroll to position [96, 0]
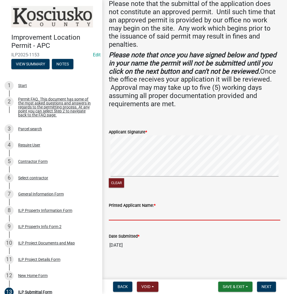
click at [116, 217] on input "Printed Applicant Name: *" at bounding box center [194, 215] width 171 height 12
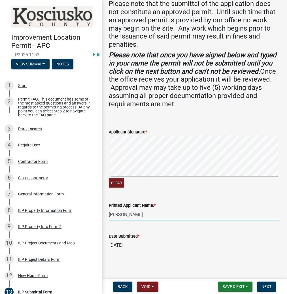
type input "BEN CHAMPOUX"
click at [268, 290] on button "Next" at bounding box center [266, 286] width 19 height 10
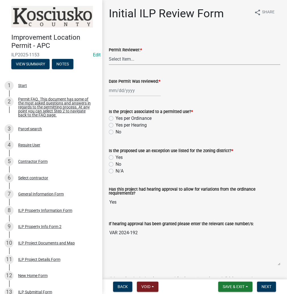
click at [127, 62] on select "Select Item... MMS LT AT CS Vacant Vacant" at bounding box center [194, 59] width 171 height 12
click at [109, 53] on select "Select Item... MMS LT AT CS Vacant Vacant" at bounding box center [194, 59] width 171 height 12
select select "c872cdc8-ca01-49f1-a213-e4b05fa58cd2"
click at [125, 88] on div at bounding box center [135, 91] width 52 height 12
select select "9"
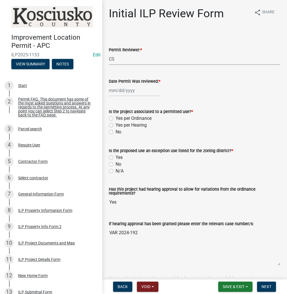
select select "2025"
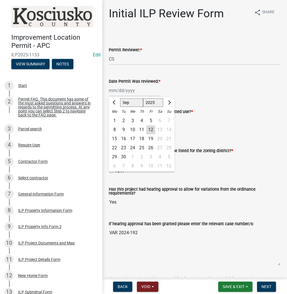
click at [151, 130] on div "12" at bounding box center [150, 129] width 9 height 9
type input "09/12/2025"
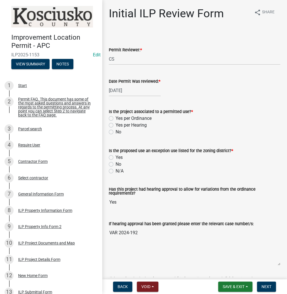
click at [116, 126] on label "Yes per Hearing" at bounding box center [131, 125] width 31 height 7
click at [116, 125] on input "Yes per Hearing" at bounding box center [118, 124] width 4 height 4
radio input "true"
click at [116, 163] on label "No" at bounding box center [119, 164] width 6 height 7
click at [116, 163] on input "No" at bounding box center [118, 163] width 4 height 4
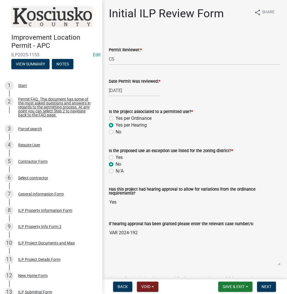
radio input "true"
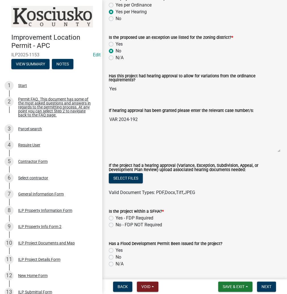
scroll to position [181, 0]
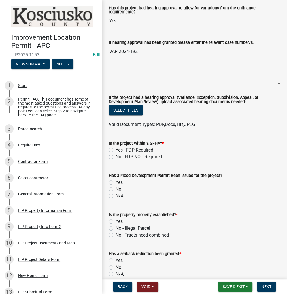
click at [116, 157] on label "No - FDP NOT Required" at bounding box center [139, 156] width 46 height 7
click at [116, 157] on input "No - FDP NOT Required" at bounding box center [118, 155] width 4 height 4
radio input "true"
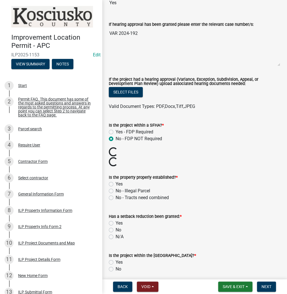
scroll to position [227, 0]
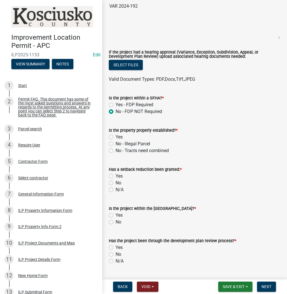
click at [116, 136] on label "Yes" at bounding box center [119, 137] width 7 height 7
click at [116, 136] on input "Yes" at bounding box center [118, 136] width 4 height 4
radio input "true"
click at [116, 182] on label "No" at bounding box center [119, 183] width 6 height 7
click at [116, 182] on input "No" at bounding box center [118, 182] width 4 height 4
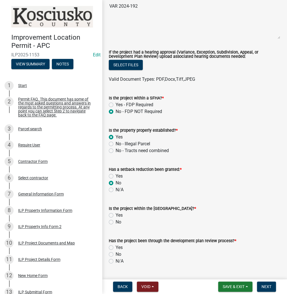
radio input "true"
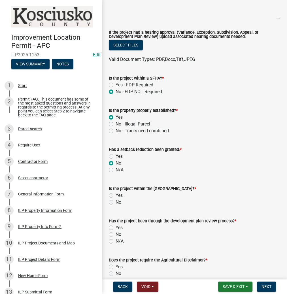
scroll to position [272, 0]
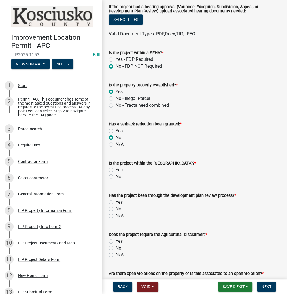
click at [116, 176] on label "No" at bounding box center [119, 176] width 6 height 7
click at [116, 176] on input "No" at bounding box center [118, 175] width 4 height 4
radio input "true"
click at [116, 208] on label "No" at bounding box center [119, 209] width 6 height 7
click at [116, 208] on input "No" at bounding box center [118, 208] width 4 height 4
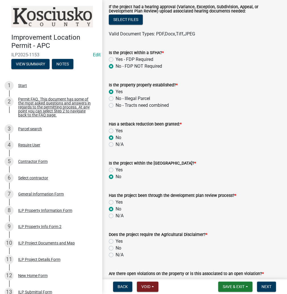
radio input "true"
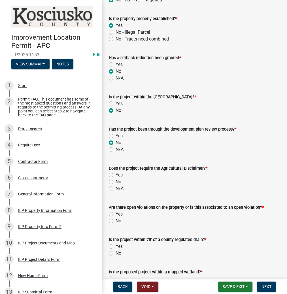
scroll to position [340, 0]
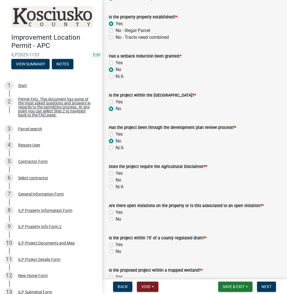
click at [116, 180] on label "No" at bounding box center [119, 180] width 6 height 7
click at [116, 180] on input "No" at bounding box center [118, 179] width 4 height 4
radio input "true"
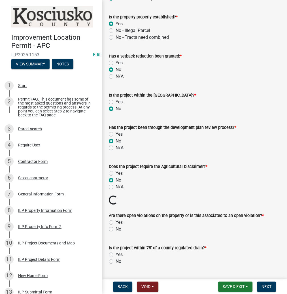
scroll to position [385, 0]
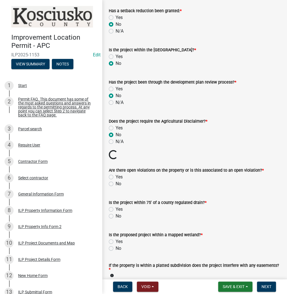
click at [116, 183] on label "No" at bounding box center [119, 183] width 6 height 7
click at [116, 183] on input "No" at bounding box center [118, 182] width 4 height 4
radio input "true"
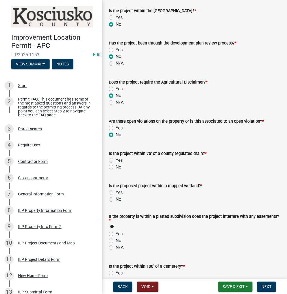
scroll to position [430, 0]
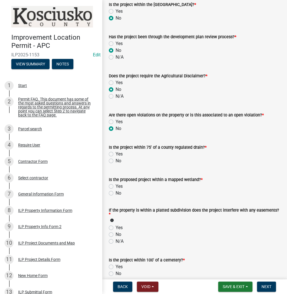
click at [116, 160] on label "No" at bounding box center [119, 160] width 6 height 7
click at [116, 160] on input "No" at bounding box center [118, 159] width 4 height 4
radio input "true"
click at [116, 192] on label "No" at bounding box center [119, 193] width 6 height 7
click at [116, 192] on input "No" at bounding box center [118, 192] width 4 height 4
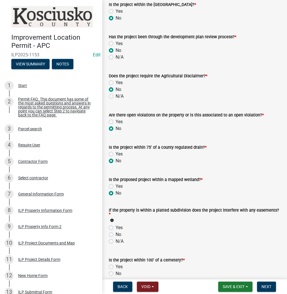
radio input "true"
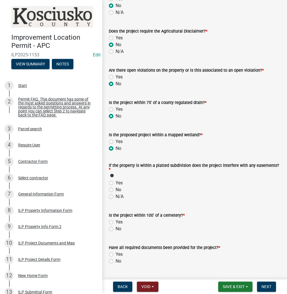
scroll to position [476, 0]
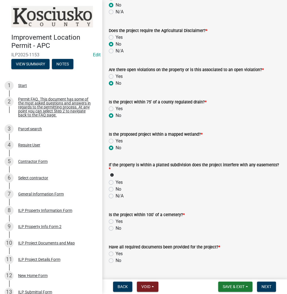
click at [116, 189] on label "No" at bounding box center [119, 189] width 6 height 7
click at [116, 189] on input "No" at bounding box center [118, 188] width 4 height 4
radio input "true"
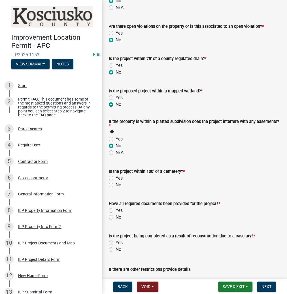
scroll to position [521, 0]
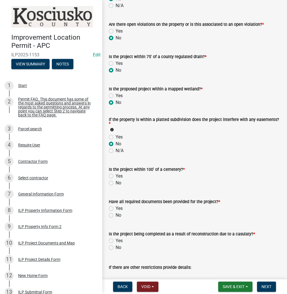
click at [116, 96] on label "Yes" at bounding box center [119, 95] width 7 height 7
click at [116, 96] on input "Yes" at bounding box center [118, 94] width 4 height 4
radio input "true"
click at [116, 101] on label "No" at bounding box center [119, 102] width 6 height 7
click at [116, 101] on input "No" at bounding box center [118, 101] width 4 height 4
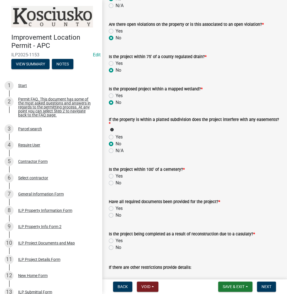
radio input "true"
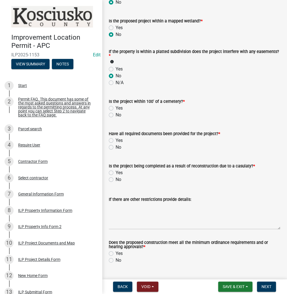
click at [116, 114] on label "No" at bounding box center [119, 115] width 6 height 7
click at [116, 114] on input "No" at bounding box center [118, 114] width 4 height 4
radio input "true"
click at [116, 141] on label "Yes" at bounding box center [119, 140] width 7 height 7
click at [116, 141] on input "Yes" at bounding box center [118, 139] width 4 height 4
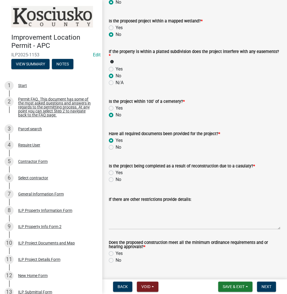
radio input "true"
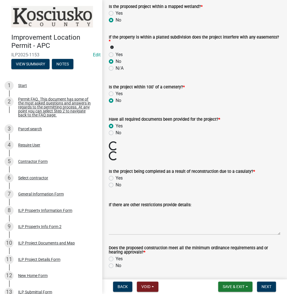
scroll to position [622, 0]
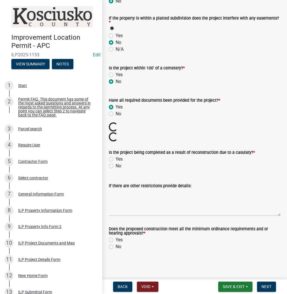
click at [113, 165] on div "No" at bounding box center [194, 166] width 171 height 7
click at [116, 165] on label "No" at bounding box center [119, 166] width 6 height 7
click at [116, 165] on input "No" at bounding box center [118, 165] width 4 height 4
radio input "true"
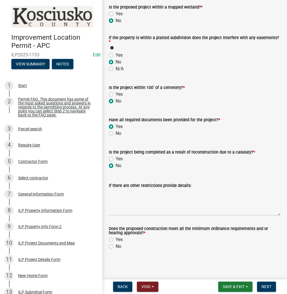
scroll to position [603, 0]
click at [116, 239] on label "Yes" at bounding box center [119, 239] width 7 height 7
click at [116, 239] on input "Yes" at bounding box center [118, 238] width 4 height 4
radio input "true"
click at [265, 287] on span "Next" at bounding box center [266, 286] width 10 height 5
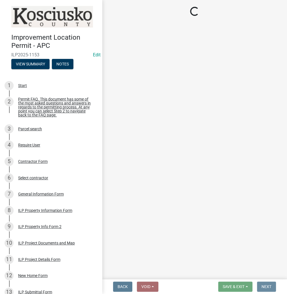
scroll to position [0, 0]
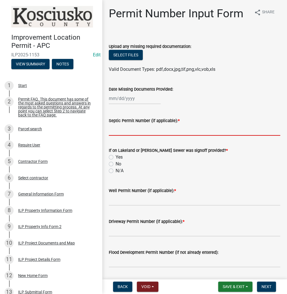
click at [120, 128] on input "Septic Permit Number (if applicable): *" at bounding box center [194, 130] width 171 height 12
type input "LONO"
click at [116, 164] on label "No" at bounding box center [119, 164] width 6 height 7
click at [116, 164] on input "No" at bounding box center [118, 163] width 4 height 4
radio input "true"
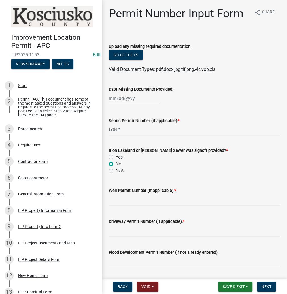
scroll to position [45, 0]
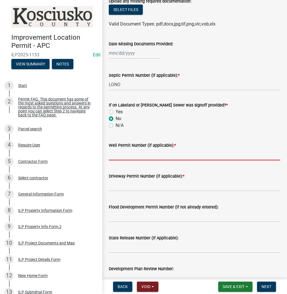
click at [120, 153] on input "Well Permit Number (if applicable): *" at bounding box center [194, 155] width 171 height 12
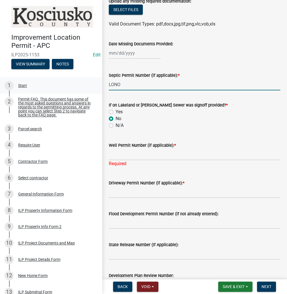
drag, startPoint x: 125, startPoint y: 86, endPoint x: 87, endPoint y: 86, distance: 37.9
click at [87, 86] on div "Improvement Location Permit - APC ILP2025-1153 Edit View Summary Notes 1 Start …" at bounding box center [143, 147] width 287 height 294
type input "L"
type input "TCRSD"
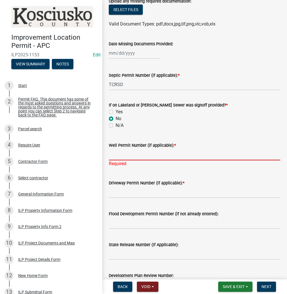
click at [132, 157] on input "Well Permit Number (if applicable): *" at bounding box center [194, 155] width 171 height 12
type input "LONO"
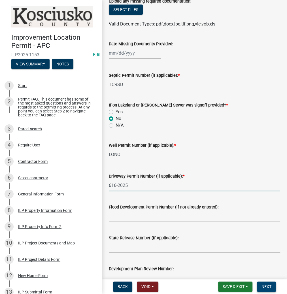
type input "616-2025"
click at [267, 290] on button "Next" at bounding box center [266, 286] width 19 height 10
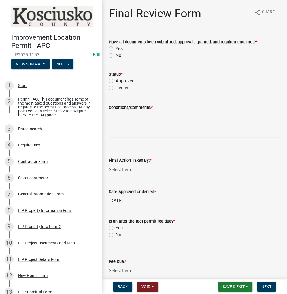
click at [112, 46] on div "Yes" at bounding box center [194, 48] width 171 height 7
click at [116, 48] on label "Yes" at bounding box center [119, 48] width 7 height 7
click at [116, 48] on input "Yes" at bounding box center [118, 47] width 4 height 4
radio input "true"
click at [116, 82] on label "Approved" at bounding box center [125, 81] width 19 height 7
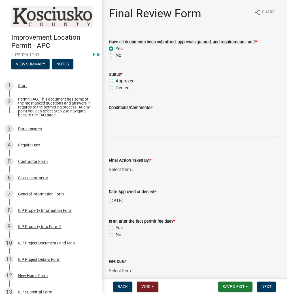
click at [116, 81] on input "Approved" at bounding box center [118, 80] width 4 height 4
radio input "true"
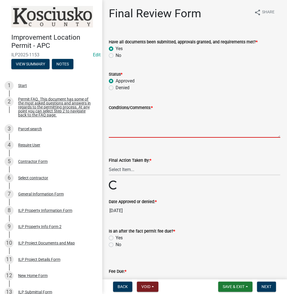
click at [118, 117] on textarea "Conditions/Comments: *" at bounding box center [194, 124] width 171 height 27
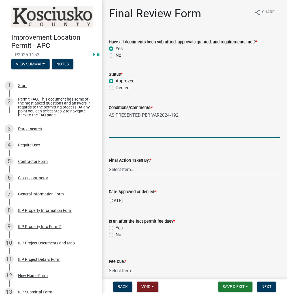
type textarea "AS PRESENTED PER VAR2024-192"
click at [125, 173] on select "Select Item... MMS LT AT CS Vacant Vacant" at bounding box center [194, 170] width 171 height 12
click at [109, 164] on select "Select Item... MMS LT AT CS Vacant Vacant" at bounding box center [194, 170] width 171 height 12
select select "c872cdc8-ca01-49f1-a213-e4b05fa58cd2"
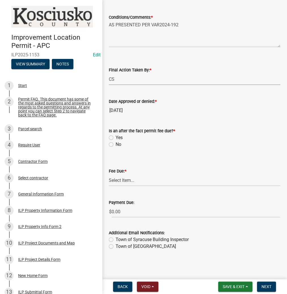
click at [116, 142] on label "No" at bounding box center [119, 144] width 6 height 7
click at [116, 142] on input "No" at bounding box center [118, 143] width 4 height 4
radio input "true"
click at [119, 176] on select "Select Item... N/A $10.00 $25.00 $125.00 $250 $500 $500 + $10.00 for every 10 s…" at bounding box center [194, 180] width 171 height 12
click at [109, 186] on select "Select Item... N/A $10.00 $25.00 $125.00 $250 $500 $500 + $10.00 for every 10 s…" at bounding box center [194, 180] width 171 height 12
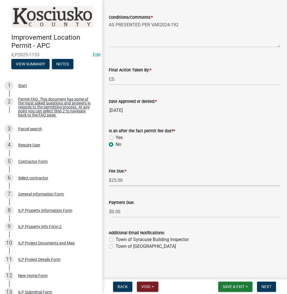
select select "71256567-8c52-414d-b434-ae6b266e1a0e"
click at [263, 284] on span "Next" at bounding box center [266, 286] width 10 height 5
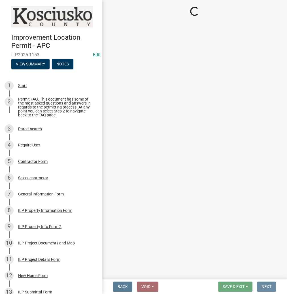
scroll to position [0, 0]
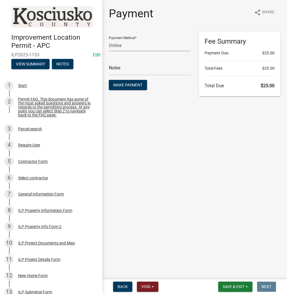
click at [130, 44] on select "Credit Card POS Check Cash Online" at bounding box center [150, 46] width 82 height 12
click at [127, 49] on select "Credit Card POS Check Cash Online" at bounding box center [150, 46] width 82 height 12
select select "0: 2"
click at [109, 40] on select "Credit Card POS Check Cash Online" at bounding box center [150, 46] width 82 height 12
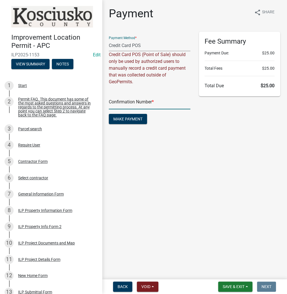
click at [129, 103] on input "text" at bounding box center [150, 104] width 82 height 12
paste input "14964860"
type input "14964860"
click at [130, 113] on form "Payment Method * Credit Card POS Check Cash Online Credit Card POS (Point of Sa…" at bounding box center [150, 79] width 82 height 94
click at [129, 117] on span "Make Payment" at bounding box center [127, 119] width 29 height 5
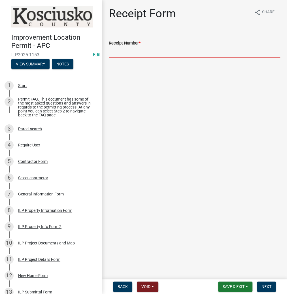
click at [140, 55] on input "Receipt Number *" at bounding box center [194, 52] width 171 height 12
paste input "14964860"
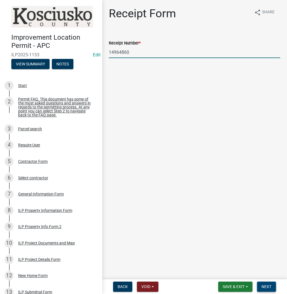
type input "14964860"
click at [268, 285] on span "Next" at bounding box center [266, 286] width 10 height 5
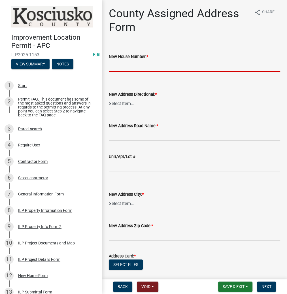
click at [133, 66] on input "New House Number: *" at bounding box center [194, 66] width 171 height 12
type input "6011"
select select "148f84ff-3e58-44c7-a4f6-3eb3f135cbab"
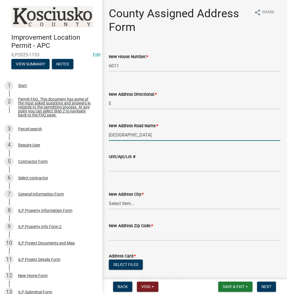
type input "ISLAND AVE"
click at [125, 203] on select "Select Item... Akron Breman Bourbon Burket Claypool Cromwell Etna Green Leesbur…" at bounding box center [194, 204] width 171 height 12
click at [109, 198] on select "Select Item... Akron Breman Bourbon Burket Claypool Cromwell Etna Green Leesbur…" at bounding box center [194, 204] width 171 height 12
select select "d7f8c8bd-54ec-430e-a087-ff08b2a91d9f"
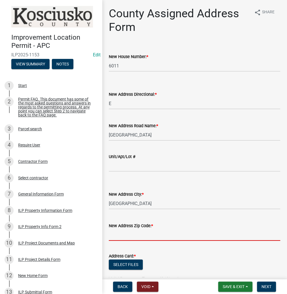
drag, startPoint x: 124, startPoint y: 234, endPoint x: 128, endPoint y: 233, distance: 4.3
click at [125, 234] on input "text" at bounding box center [194, 235] width 171 height 12
type input "46567"
click at [131, 260] on button "Select files" at bounding box center [126, 264] width 34 height 10
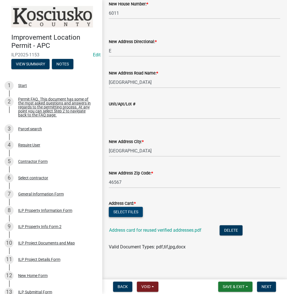
scroll to position [53, 0]
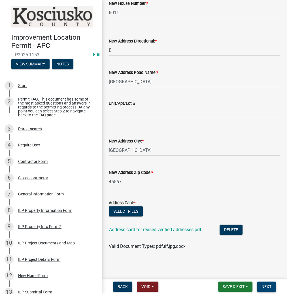
click at [262, 286] on span "Next" at bounding box center [266, 286] width 10 height 5
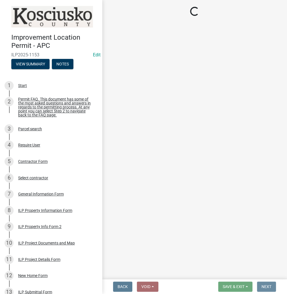
scroll to position [0, 0]
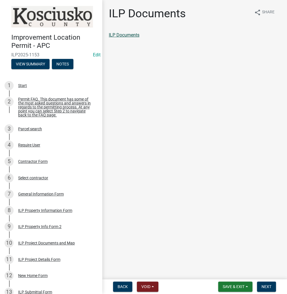
click at [133, 37] on link "ILP Documents" at bounding box center [124, 34] width 31 height 5
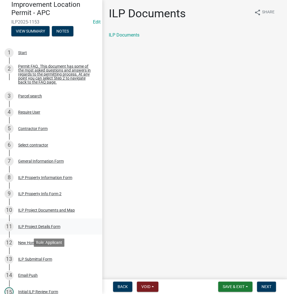
scroll to position [68, 0]
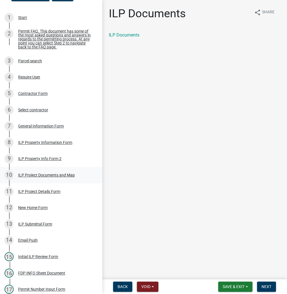
drag, startPoint x: 39, startPoint y: 175, endPoint x: 51, endPoint y: 177, distance: 12.4
click at [39, 175] on div "ILP Project Documents and Map" at bounding box center [46, 175] width 57 height 4
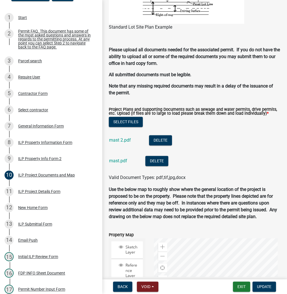
scroll to position [544, 0]
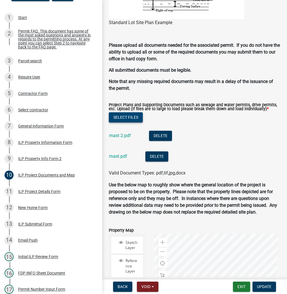
click at [128, 122] on button "Select files" at bounding box center [126, 117] width 34 height 10
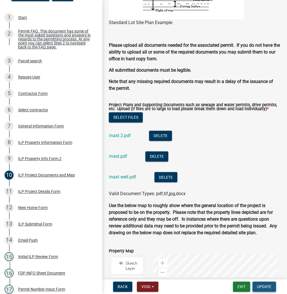
click at [265, 287] on span "Update" at bounding box center [264, 286] width 14 height 5
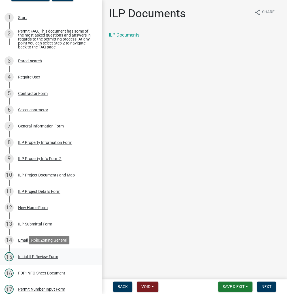
scroll to position [91, 0]
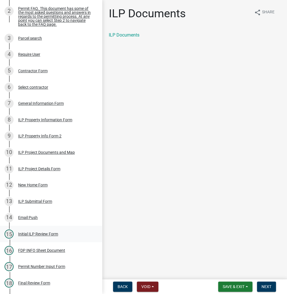
click at [38, 234] on div "Initial ILP Review Form" at bounding box center [38, 234] width 40 height 4
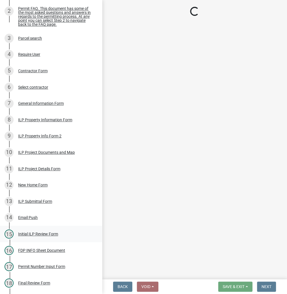
select select "c872cdc8-ca01-49f1-a213-e4b05fa58cd2"
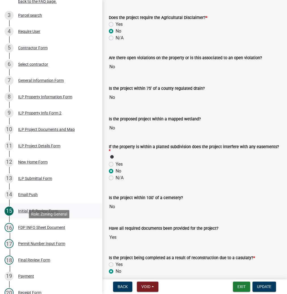
scroll to position [181, 0]
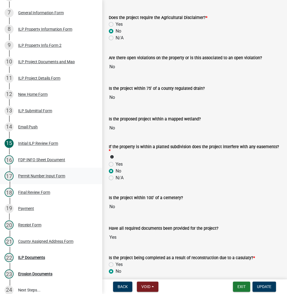
click at [33, 175] on div "Permit Number Input Form" at bounding box center [41, 176] width 47 height 4
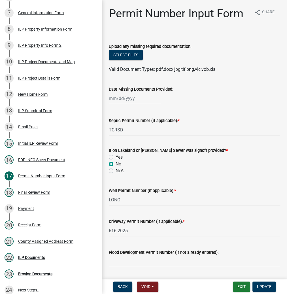
scroll to position [45, 0]
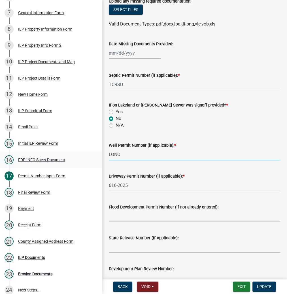
drag, startPoint x: 124, startPoint y: 154, endPoint x: 94, endPoint y: 155, distance: 30.0
click at [99, 157] on div "Improvement Location Permit - APC ILP2025-1153 Edit View Summary Notes 1 Start …" at bounding box center [143, 147] width 287 height 294
type input "16721"
click at [262, 284] on span "Update" at bounding box center [264, 286] width 14 height 5
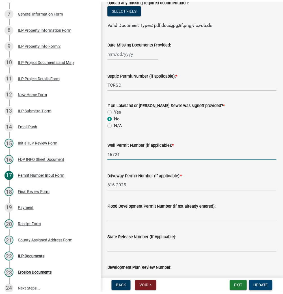
scroll to position [0, 0]
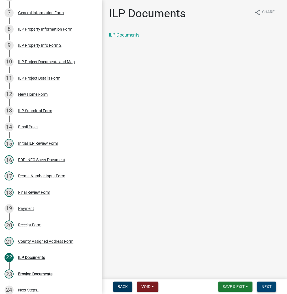
click at [272, 284] on button "Next" at bounding box center [266, 286] width 19 height 10
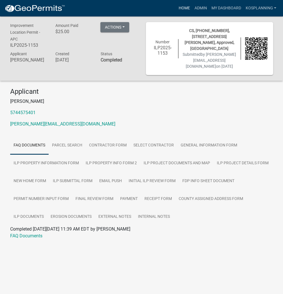
click at [184, 8] on link "Home" at bounding box center [184, 8] width 16 height 11
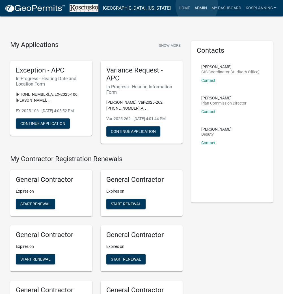
click at [197, 6] on link "Admin" at bounding box center [200, 8] width 17 height 11
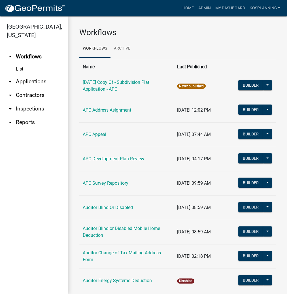
click at [28, 96] on link "arrow_drop_down Contractors" at bounding box center [34, 95] width 68 height 14
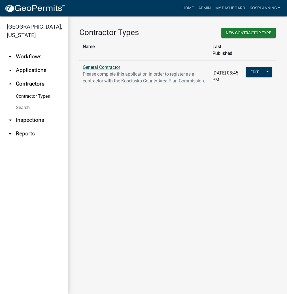
click at [106, 65] on link "General Contractor" at bounding box center [101, 67] width 37 height 5
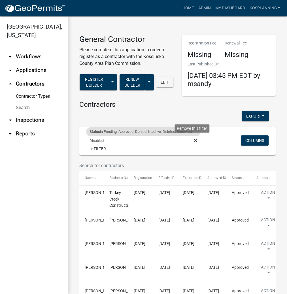
click at [194, 139] on icon at bounding box center [195, 140] width 3 height 5
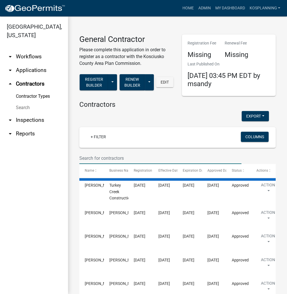
click at [95, 155] on input "text" at bounding box center [160, 158] width 162 height 12
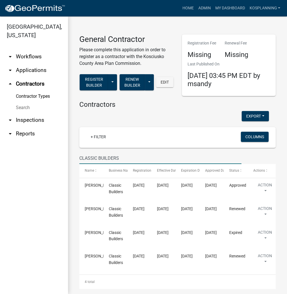
type input "CLASSIC BUILDERS"
click at [187, 6] on link "Home" at bounding box center [188, 8] width 16 height 11
